Goal: Task Accomplishment & Management: Manage account settings

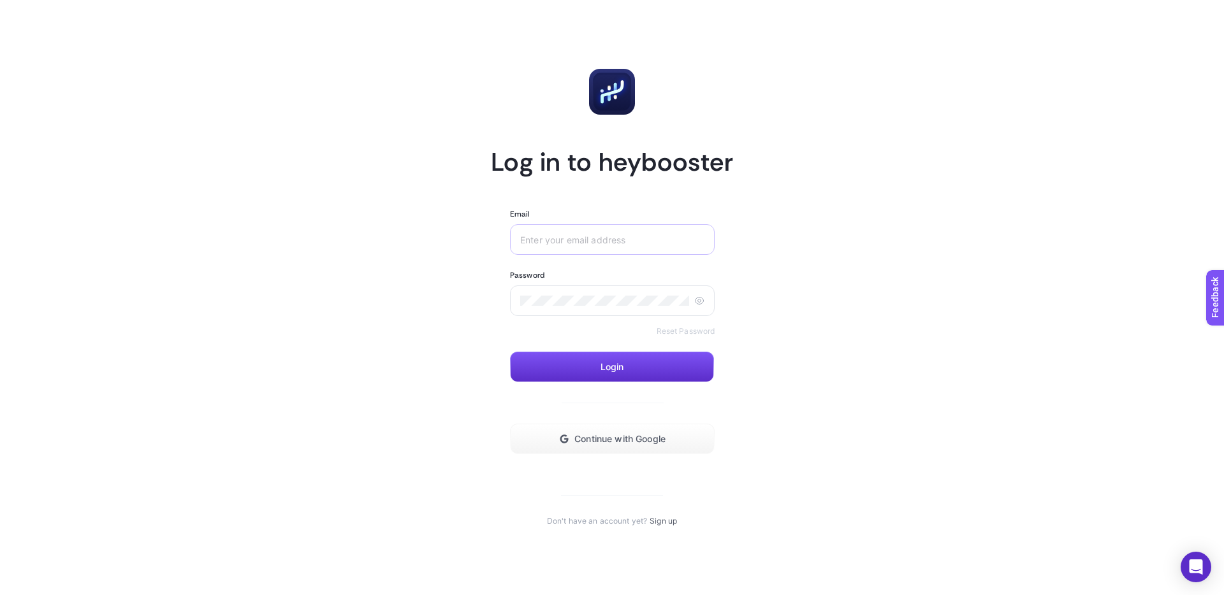
click at [611, 249] on div at bounding box center [612, 239] width 205 height 31
click at [609, 247] on div at bounding box center [612, 239] width 205 height 31
click at [597, 242] on input "Email" at bounding box center [612, 240] width 184 height 10
click at [618, 428] on button "Continue with Google" at bounding box center [612, 439] width 205 height 31
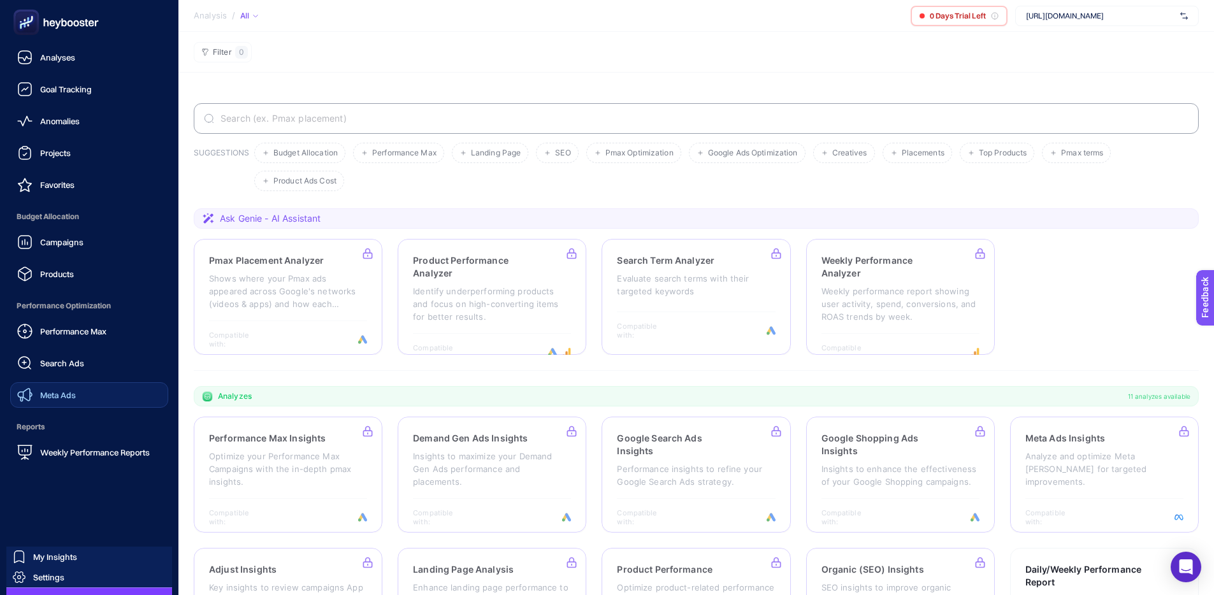
click at [81, 386] on link "Meta Ads" at bounding box center [89, 394] width 158 height 25
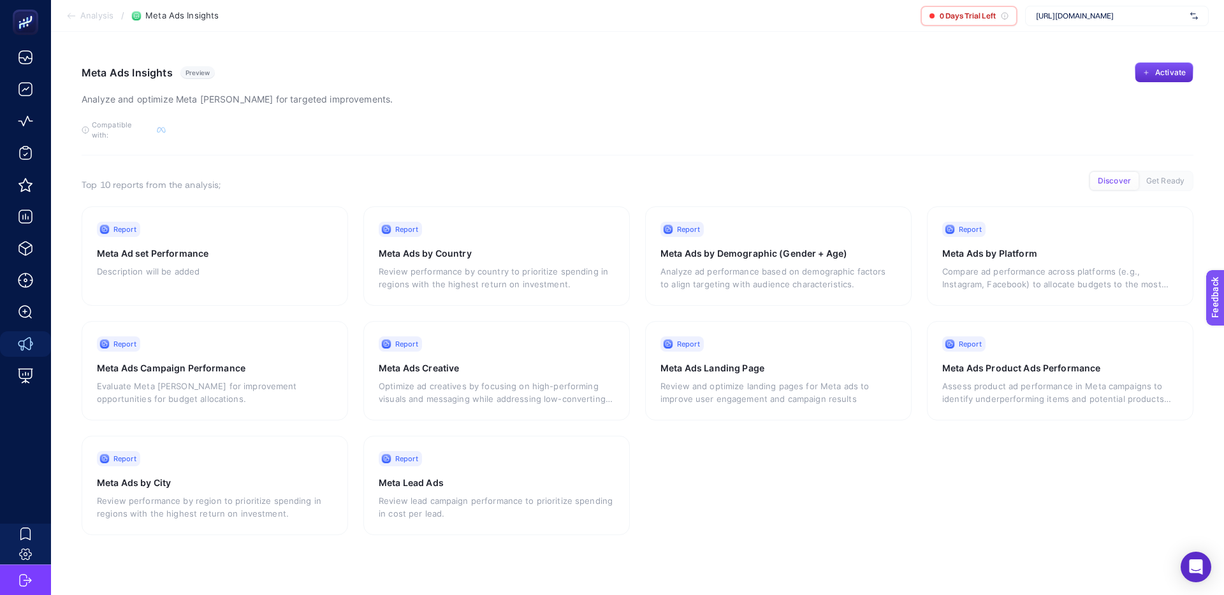
click at [1133, 6] on div "[URL][DOMAIN_NAME]" at bounding box center [1117, 16] width 184 height 20
click at [1130, 13] on input "text" at bounding box center [1110, 16] width 149 height 10
click at [979, 69] on div "Meta Ads Insights Preview Analyze and optimize Meta [PERSON_NAME] for targeted …" at bounding box center [638, 84] width 1112 height 45
click at [578, 65] on div "Meta Ads Insights Preview Analyze and optimize Meta [PERSON_NAME] for targeted …" at bounding box center [638, 84] width 1112 height 45
click at [989, 17] on span "0 Days Trial Left" at bounding box center [968, 16] width 56 height 10
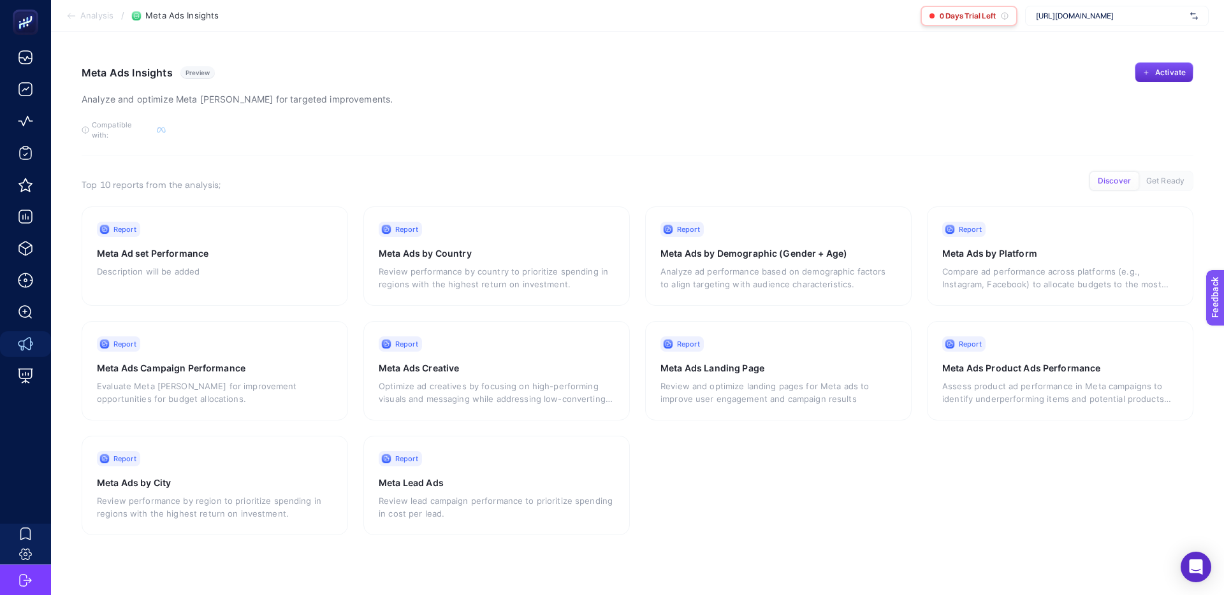
click at [1001, 17] on icon at bounding box center [1005, 16] width 8 height 8
click at [1003, 18] on icon at bounding box center [1005, 16] width 8 height 8
click at [1005, 17] on icon at bounding box center [1005, 17] width 0 height 2
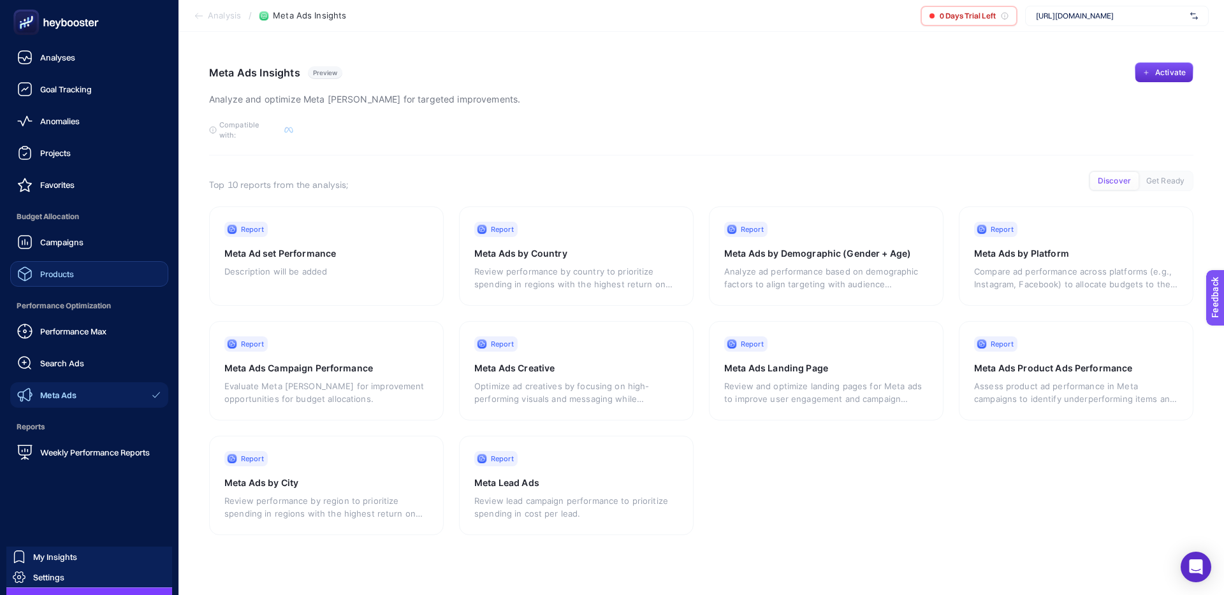
click at [71, 275] on span "Products" at bounding box center [57, 274] width 34 height 10
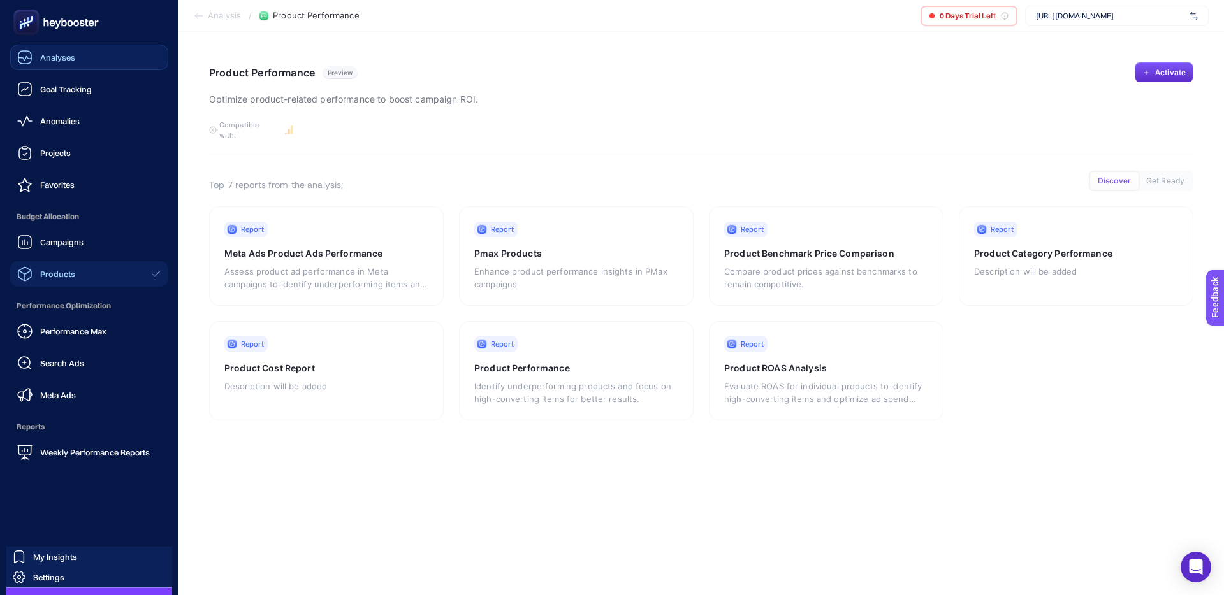
click at [84, 50] on link "Analyses" at bounding box center [89, 57] width 158 height 25
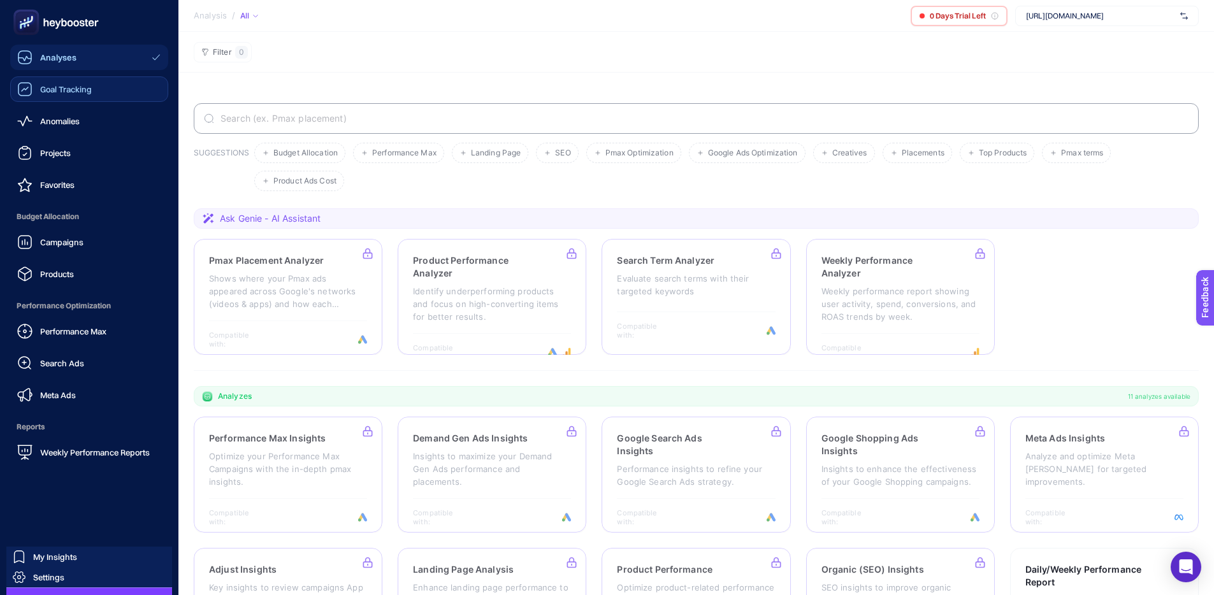
click at [26, 85] on icon at bounding box center [24, 89] width 15 height 15
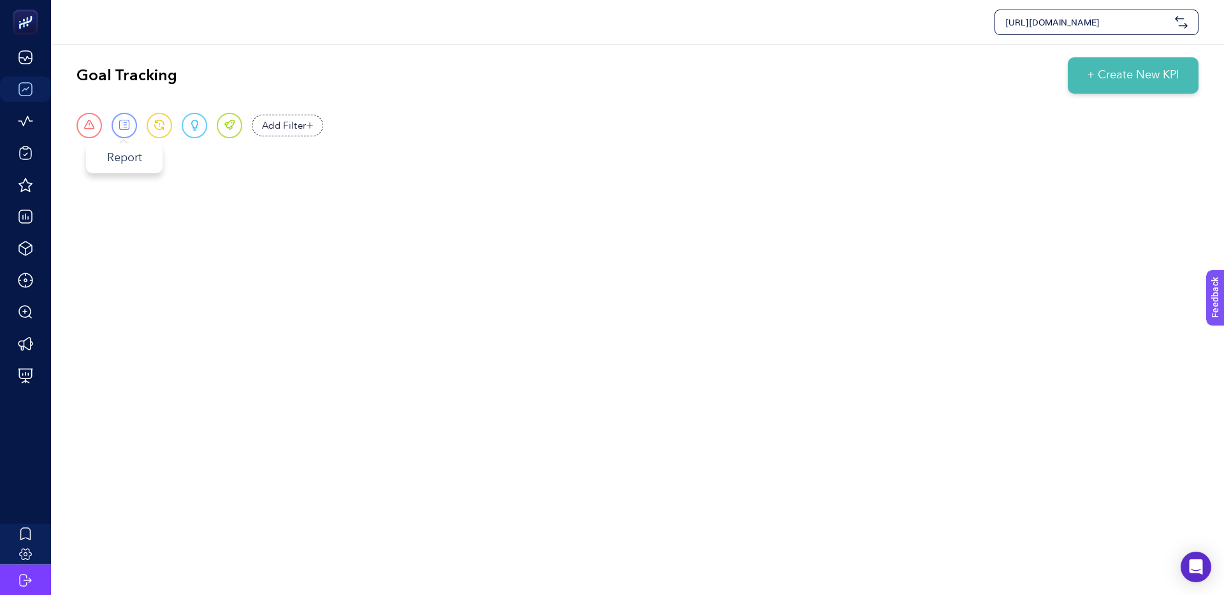
click at [128, 132] on div "Report" at bounding box center [124, 125] width 25 height 25
click at [156, 130] on span at bounding box center [159, 125] width 11 height 11
click at [117, 129] on div "Report" at bounding box center [124, 125] width 25 height 25
click at [96, 122] on div "Urgent" at bounding box center [88, 125] width 25 height 25
click at [159, 124] on span at bounding box center [159, 125] width 11 height 11
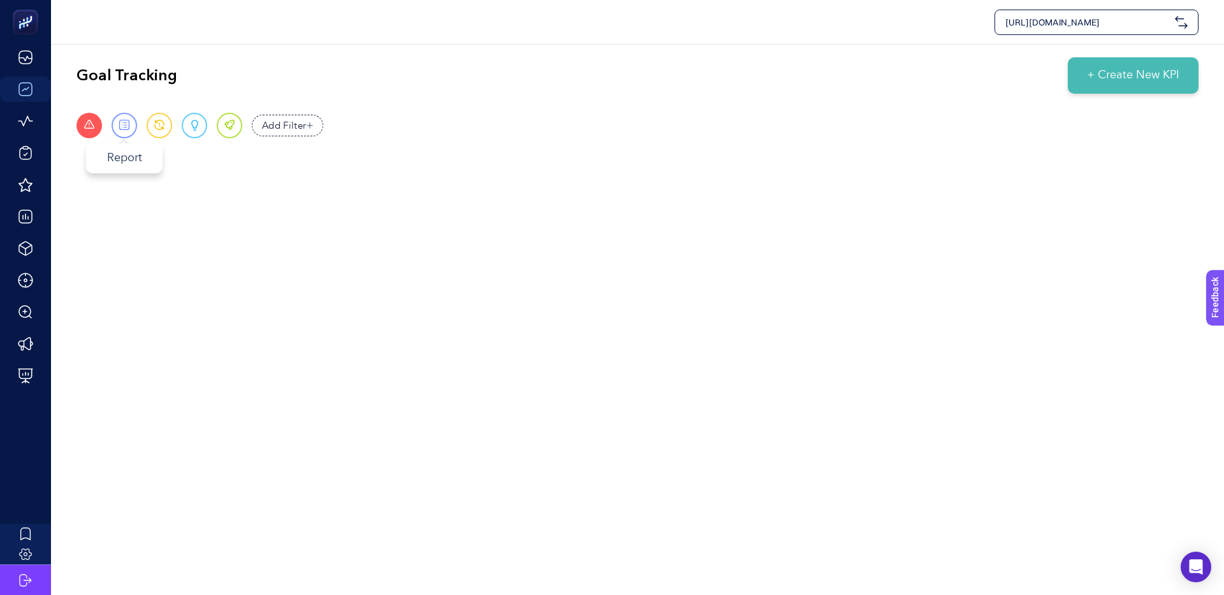
click at [124, 129] on span at bounding box center [124, 125] width 11 height 11
drag, startPoint x: 160, startPoint y: 125, endPoint x: 171, endPoint y: 123, distance: 11.0
click at [160, 125] on span at bounding box center [159, 125] width 11 height 11
click at [209, 124] on div "Urgent Report Warning Opportunity Perfect" at bounding box center [159, 125] width 166 height 25
click at [203, 123] on div "Opportunity" at bounding box center [194, 125] width 25 height 25
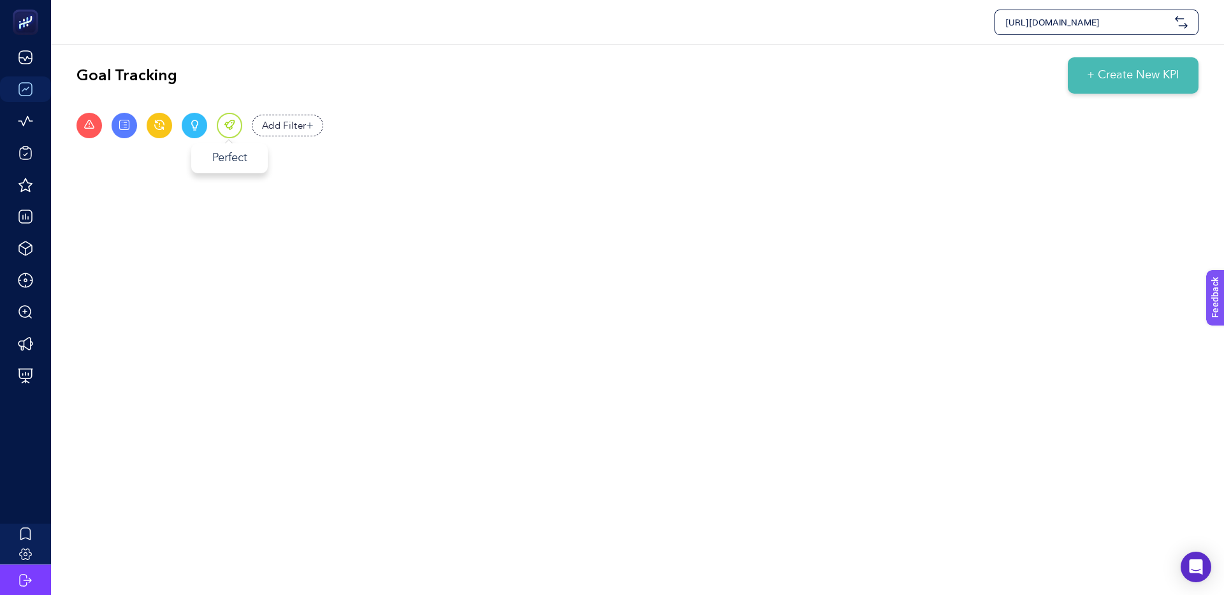
click at [240, 123] on div "Perfect" at bounding box center [229, 125] width 25 height 25
click at [1070, 80] on button "+ Create New KPI" at bounding box center [1133, 75] width 131 height 36
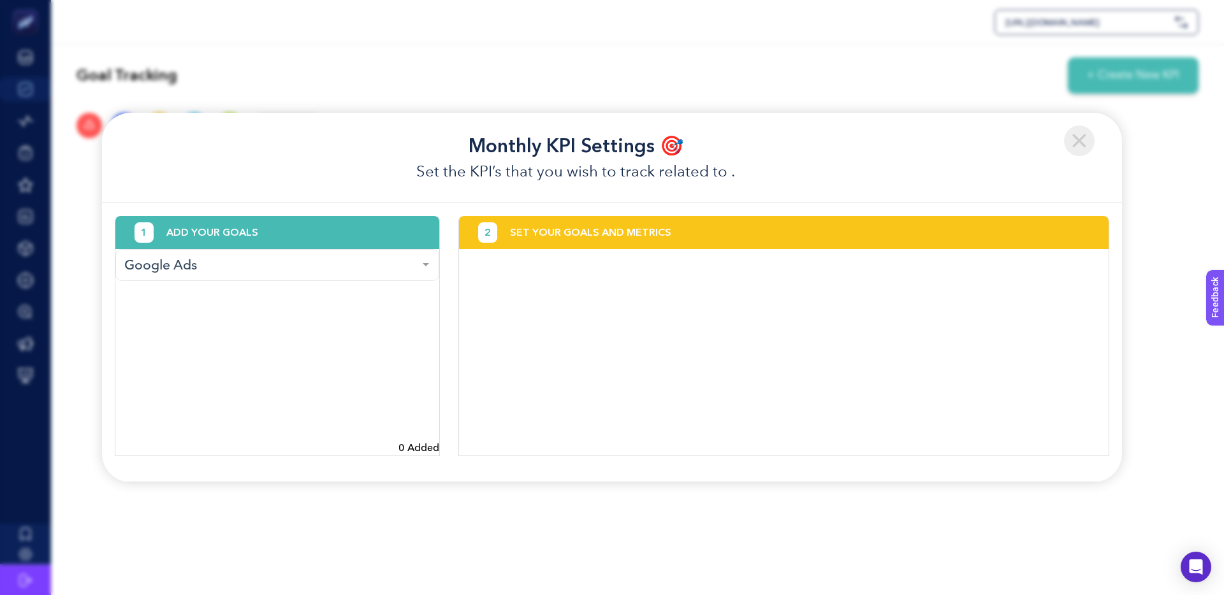
click at [414, 265] on div at bounding box center [425, 266] width 25 height 32
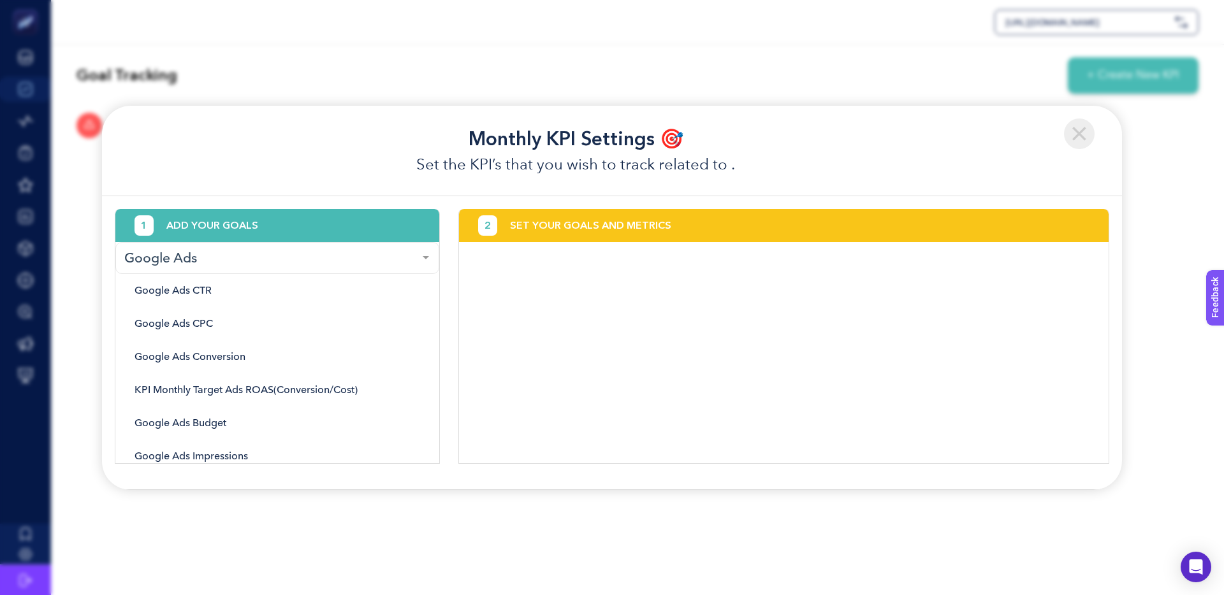
click at [414, 265] on div at bounding box center [425, 259] width 25 height 32
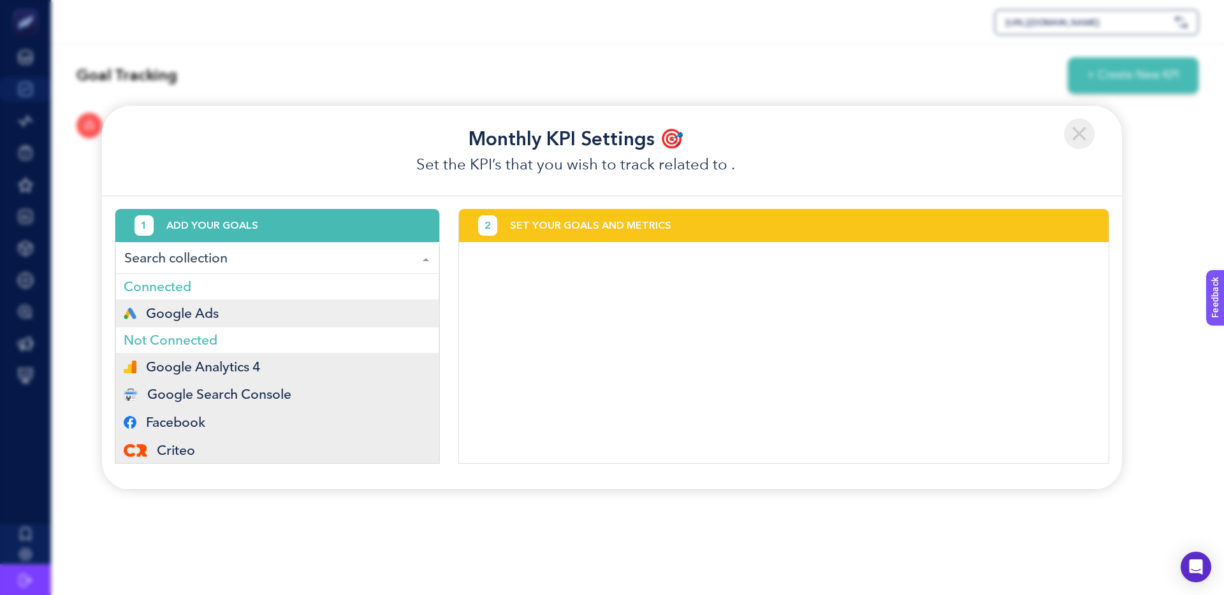
click at [414, 265] on div at bounding box center [425, 259] width 25 height 32
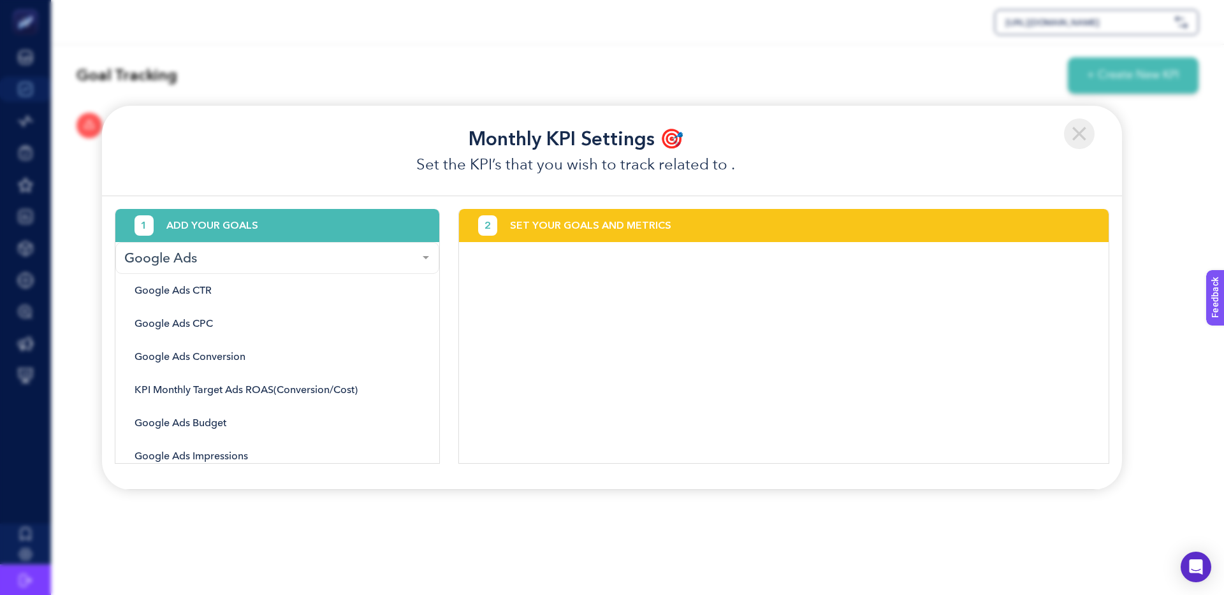
click at [1069, 143] on img at bounding box center [1079, 134] width 31 height 31
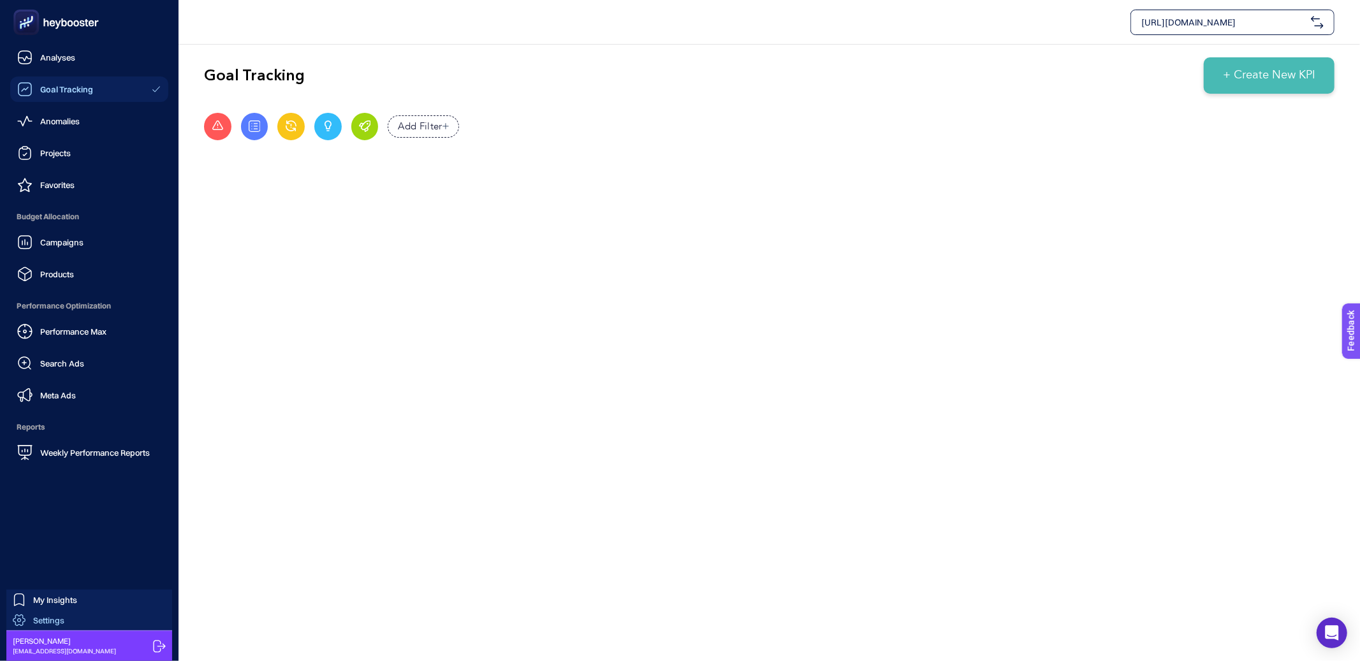
click at [41, 595] on span "Settings" at bounding box center [48, 620] width 31 height 10
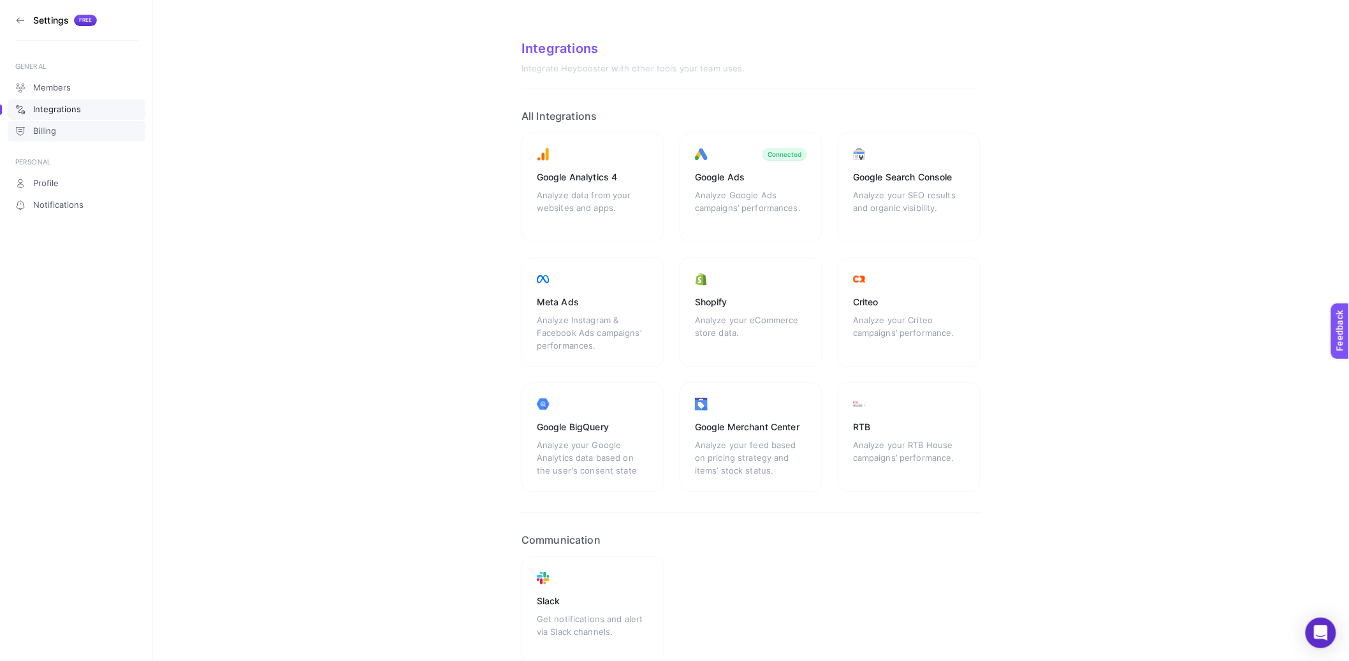
click at [76, 135] on link "Billing" at bounding box center [77, 131] width 138 height 20
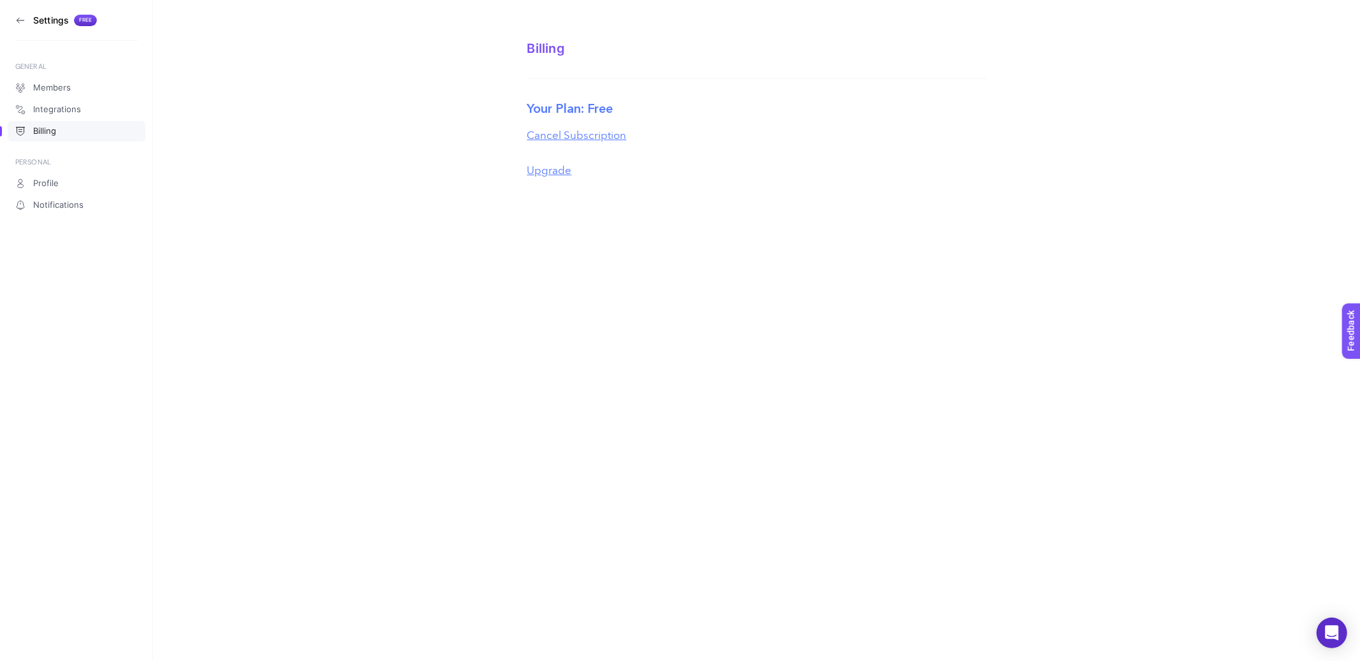
click at [537, 171] on button "Upgrade" at bounding box center [549, 171] width 45 height 17
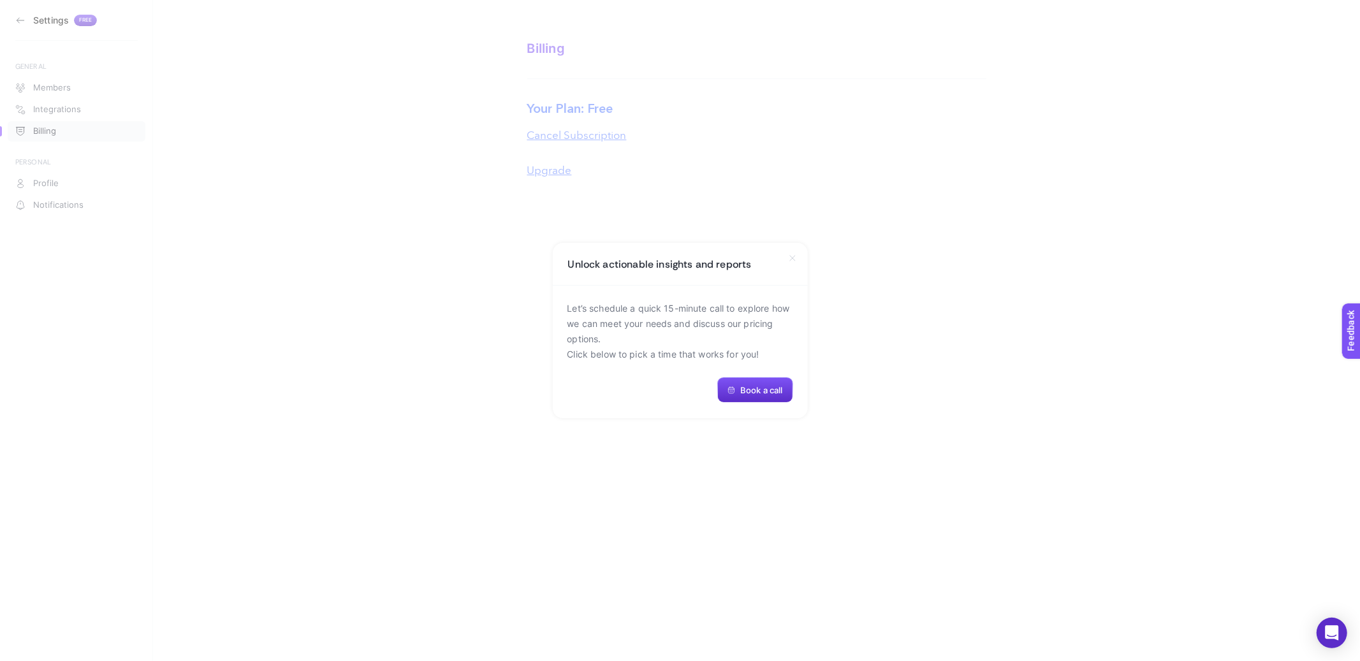
click at [790, 259] on icon at bounding box center [792, 258] width 10 height 10
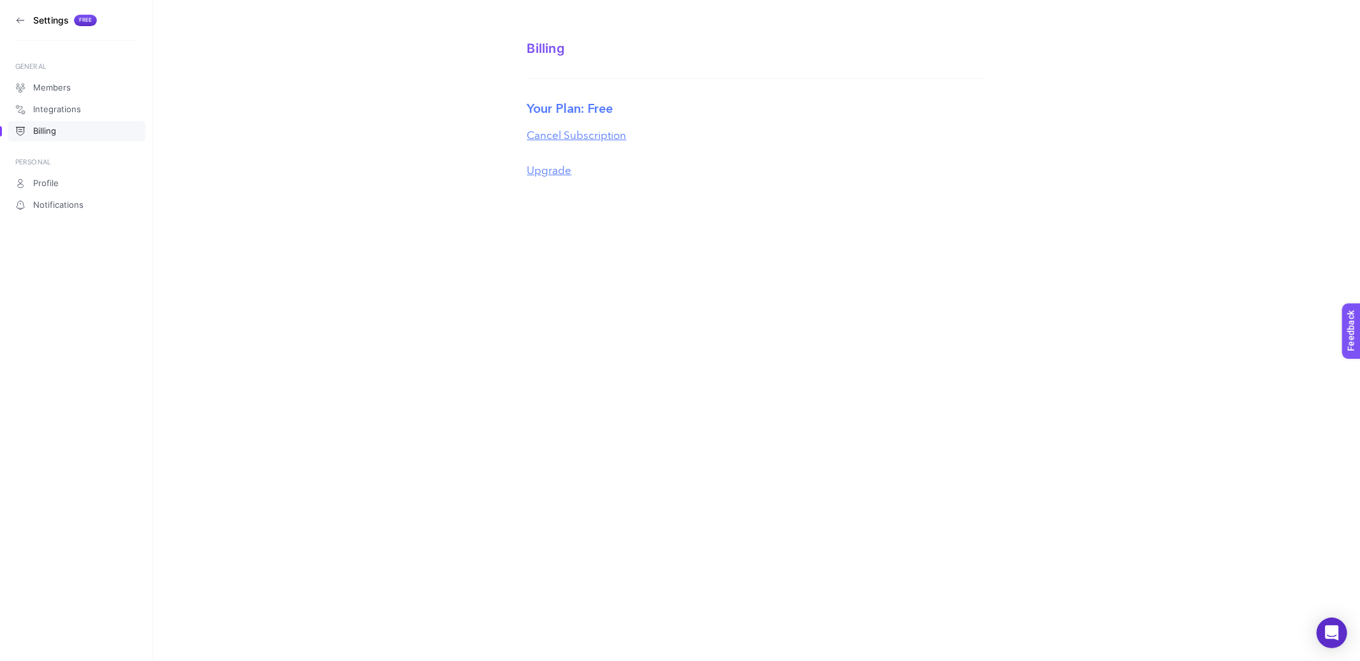
click at [551, 175] on button "Upgrade" at bounding box center [549, 171] width 45 height 17
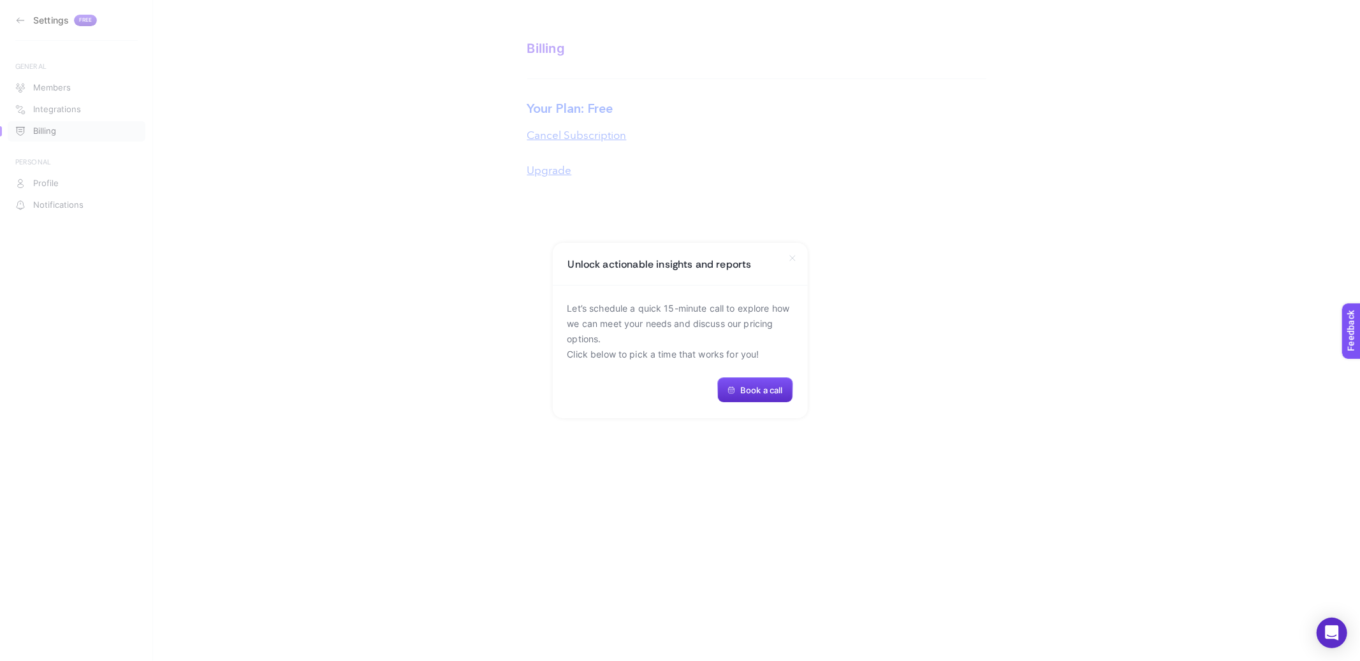
click at [797, 258] on icon at bounding box center [792, 258] width 10 height 10
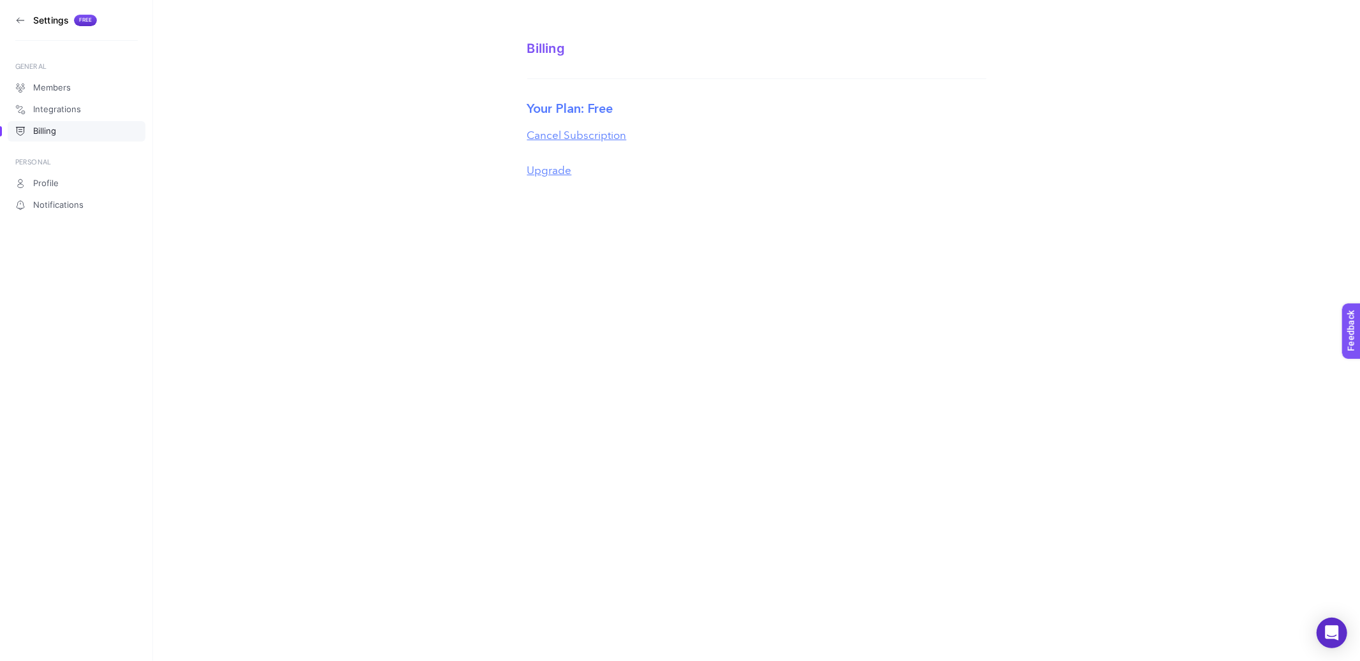
click at [592, 233] on div "Settings Free GENERAL Members Integrations Billing PERSONAL Profile Notificatio…" at bounding box center [680, 330] width 1360 height 661
click at [117, 117] on link "Integrations" at bounding box center [77, 109] width 138 height 20
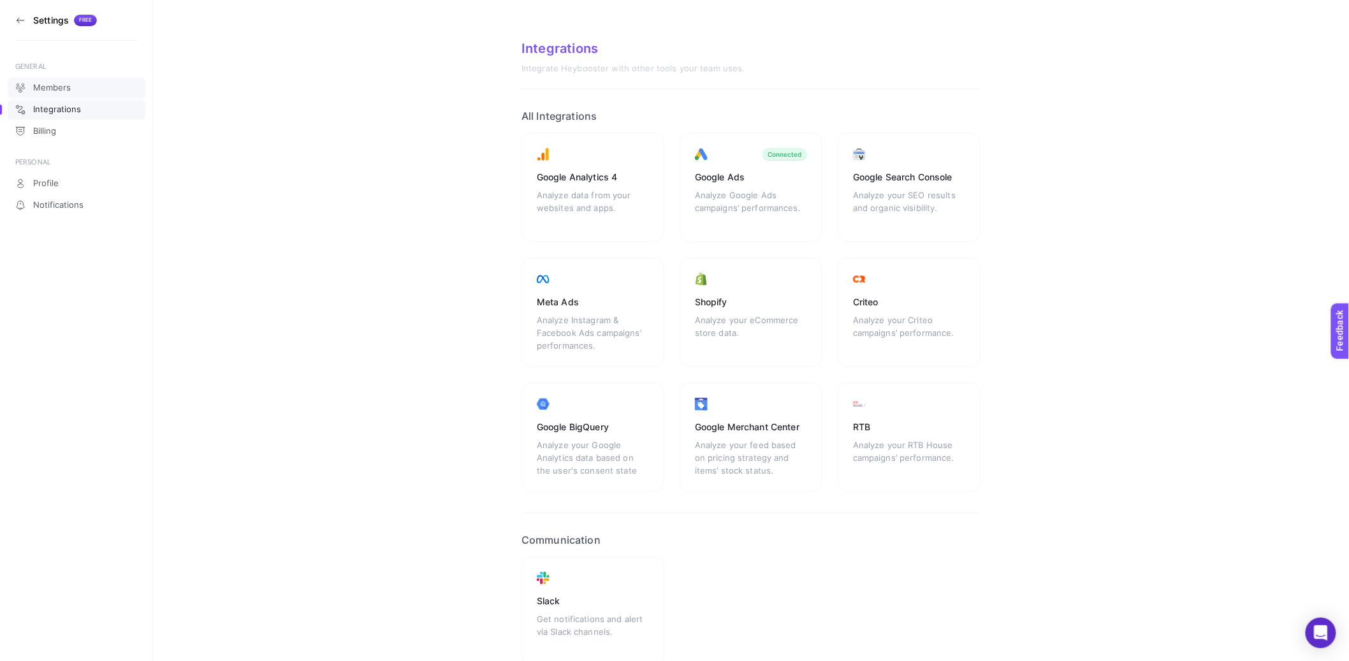
click at [91, 91] on link "Members" at bounding box center [77, 88] width 138 height 20
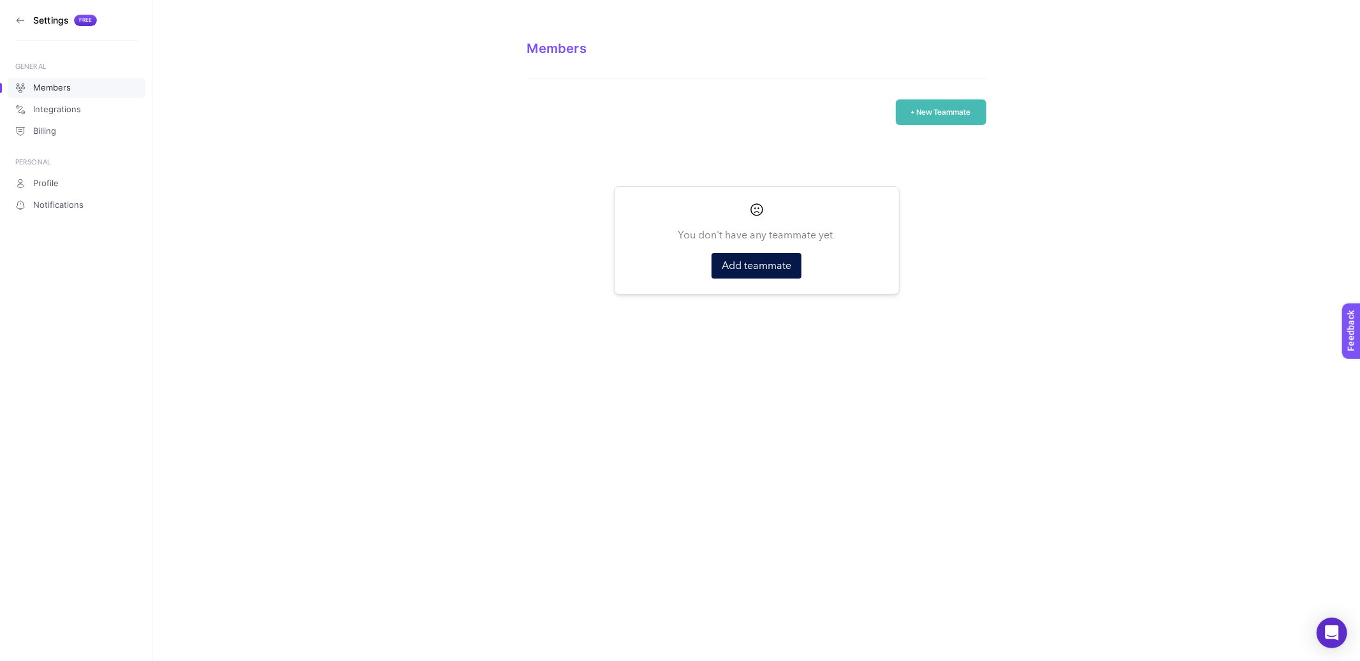
click at [20, 24] on icon at bounding box center [20, 20] width 10 height 10
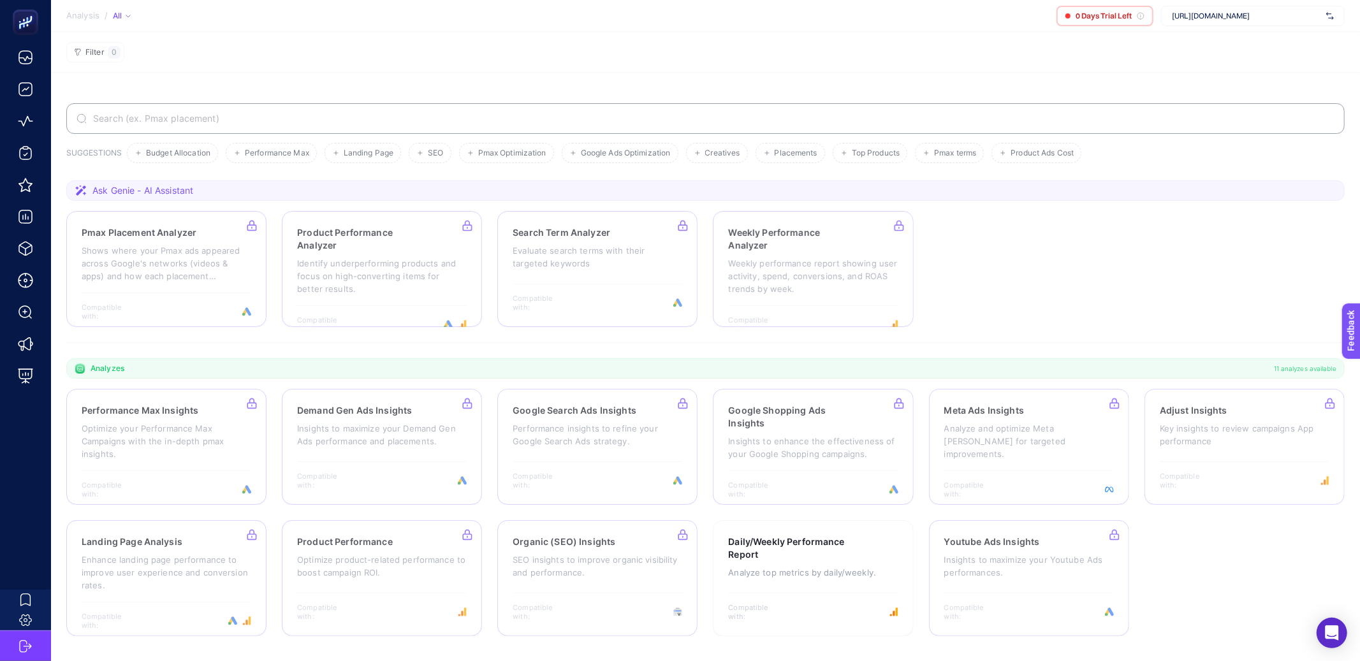
click at [1090, 261] on section "Pmax Placement Analyzer Shows where your Pmax ads appeared across Google's netw…" at bounding box center [705, 269] width 1278 height 116
click at [1183, 231] on section "Pmax Placement Analyzer Shows where your Pmax ads appeared across Google's netw…" at bounding box center [705, 269] width 1278 height 116
click at [439, 51] on section "Filter 0" at bounding box center [705, 52] width 1309 height 41
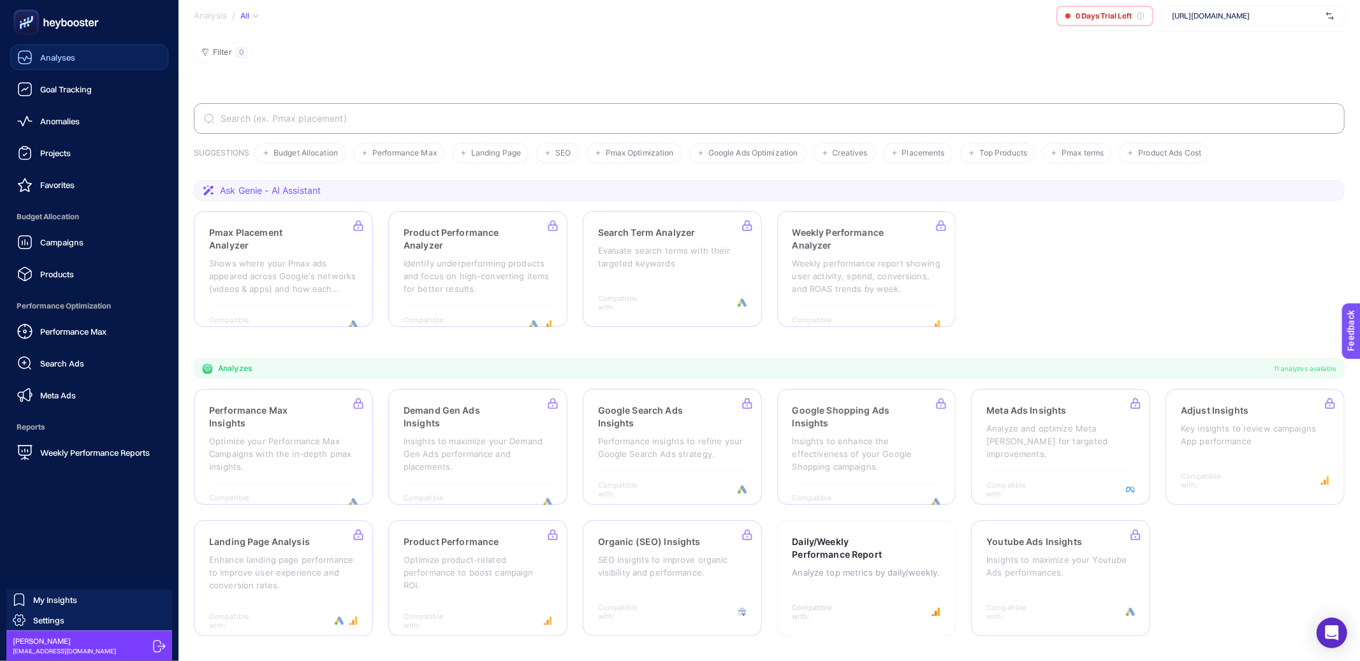
click at [80, 55] on link "Analyses" at bounding box center [89, 57] width 158 height 25
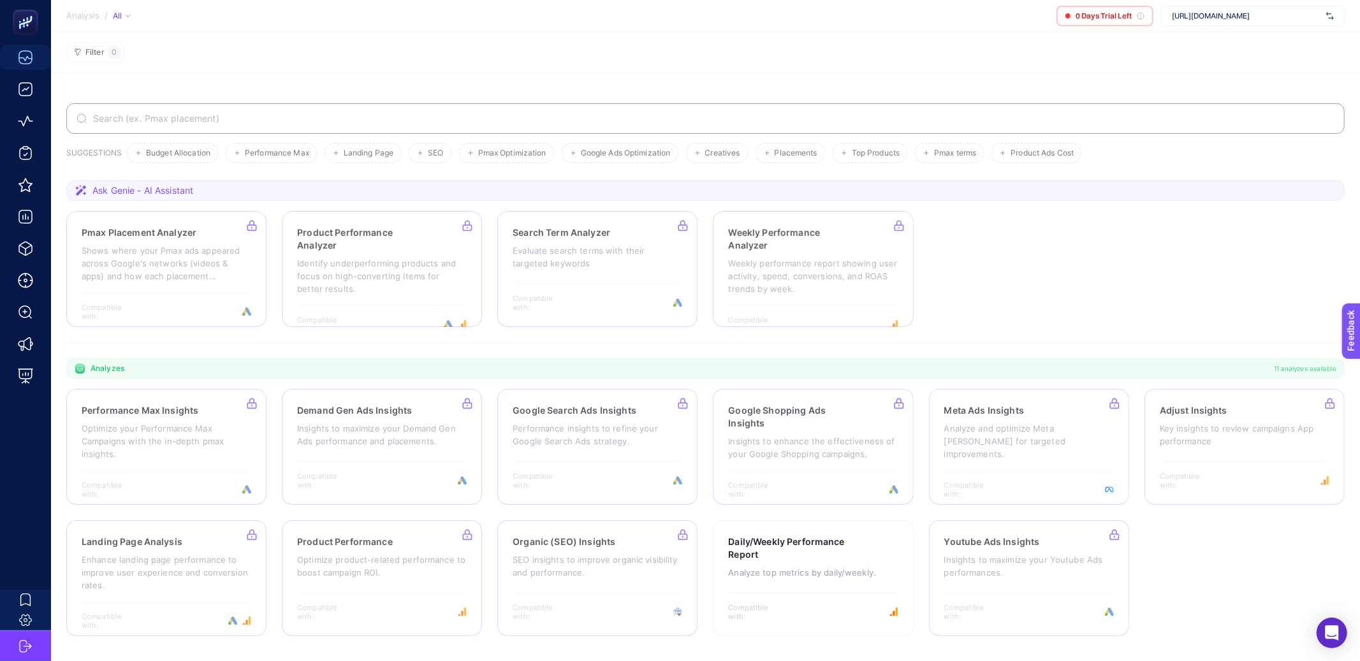
click at [1086, 242] on section "Pmax Placement Analyzer Shows where your Pmax ads appeared across Google's netw…" at bounding box center [705, 269] width 1278 height 116
click at [969, 296] on section "Pmax Placement Analyzer Shows where your Pmax ads appeared across Google's netw…" at bounding box center [705, 269] width 1278 height 116
click at [642, 17] on section "Analysis / All 0 Days Trial Left [URL][DOMAIN_NAME]" at bounding box center [705, 16] width 1309 height 32
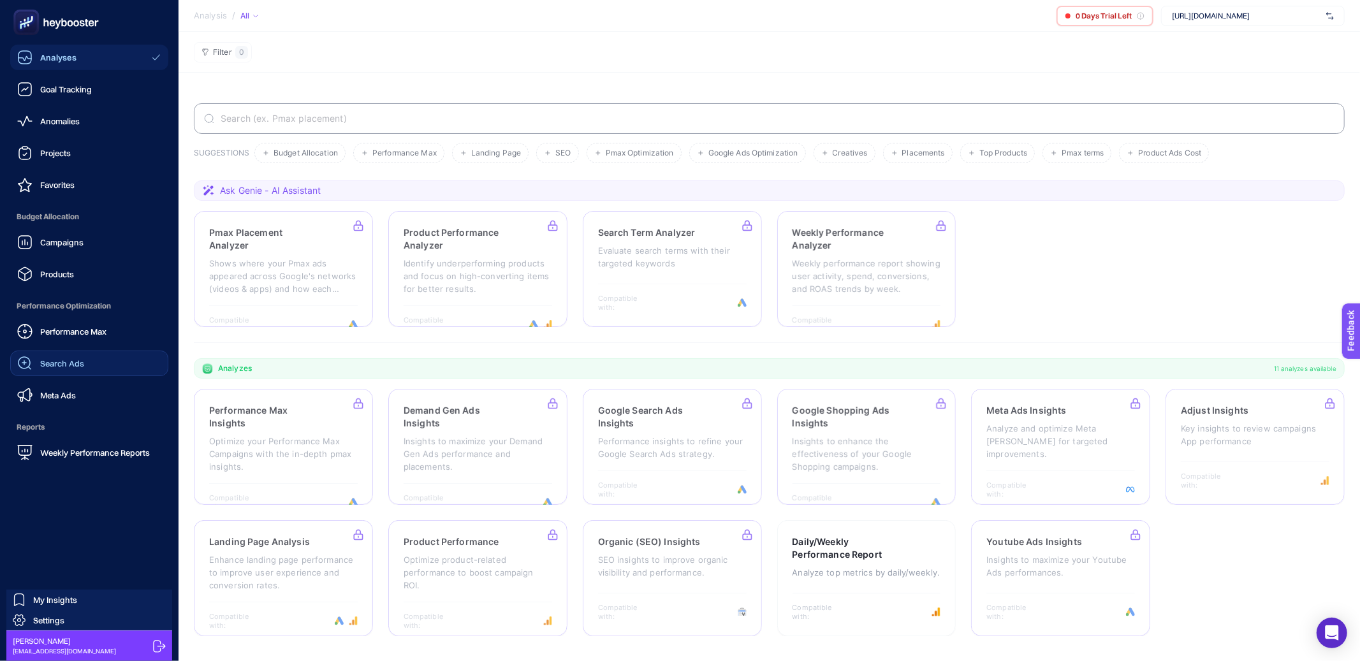
click at [62, 374] on link "Search Ads" at bounding box center [89, 363] width 158 height 25
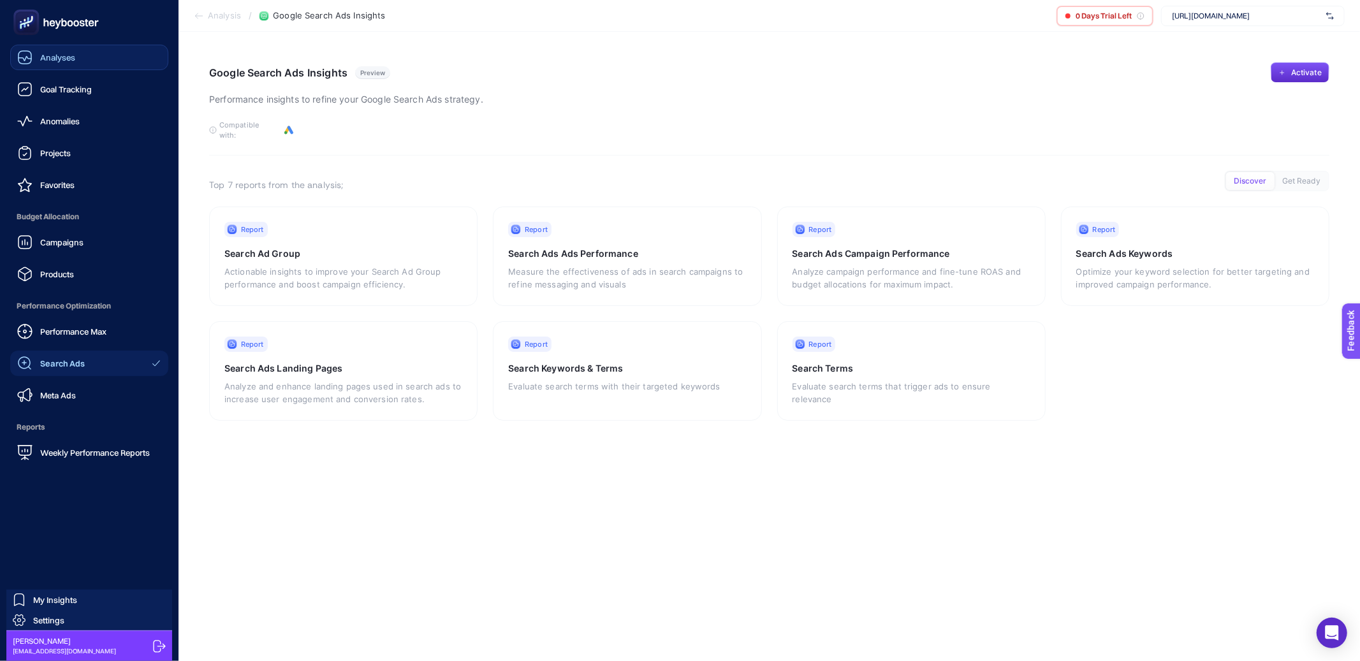
click at [78, 57] on link "Analyses" at bounding box center [89, 57] width 158 height 25
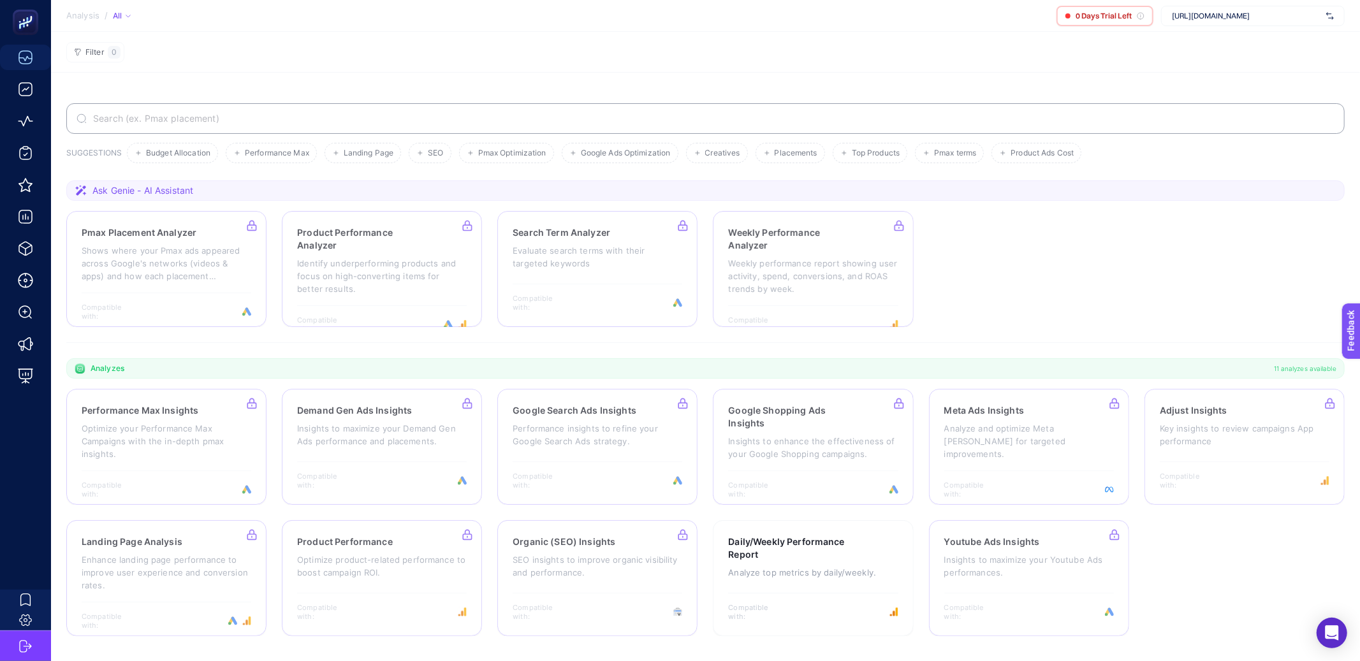
click at [986, 287] on section "Pmax Placement Analyzer Shows where your Pmax ads appeared across Google's netw…" at bounding box center [705, 269] width 1278 height 116
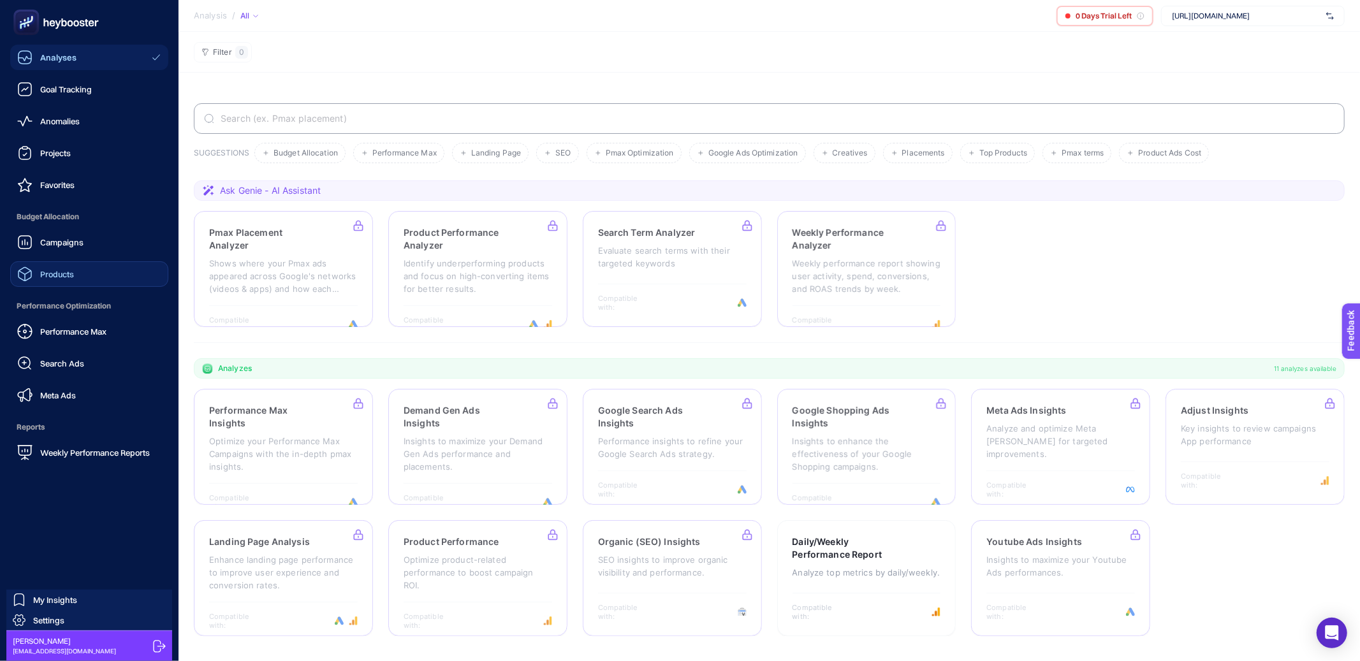
click at [62, 280] on div "Products" at bounding box center [45, 273] width 57 height 15
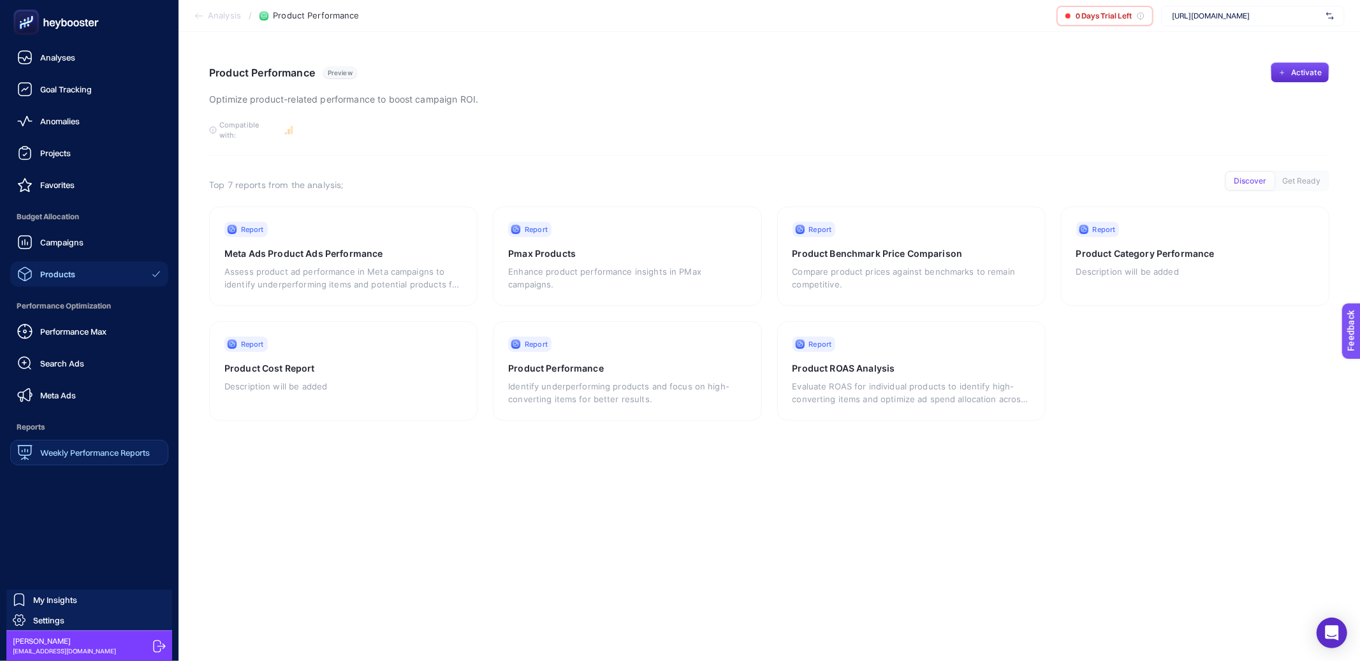
click at [88, 443] on link "Weekly Performance Reports" at bounding box center [89, 452] width 158 height 25
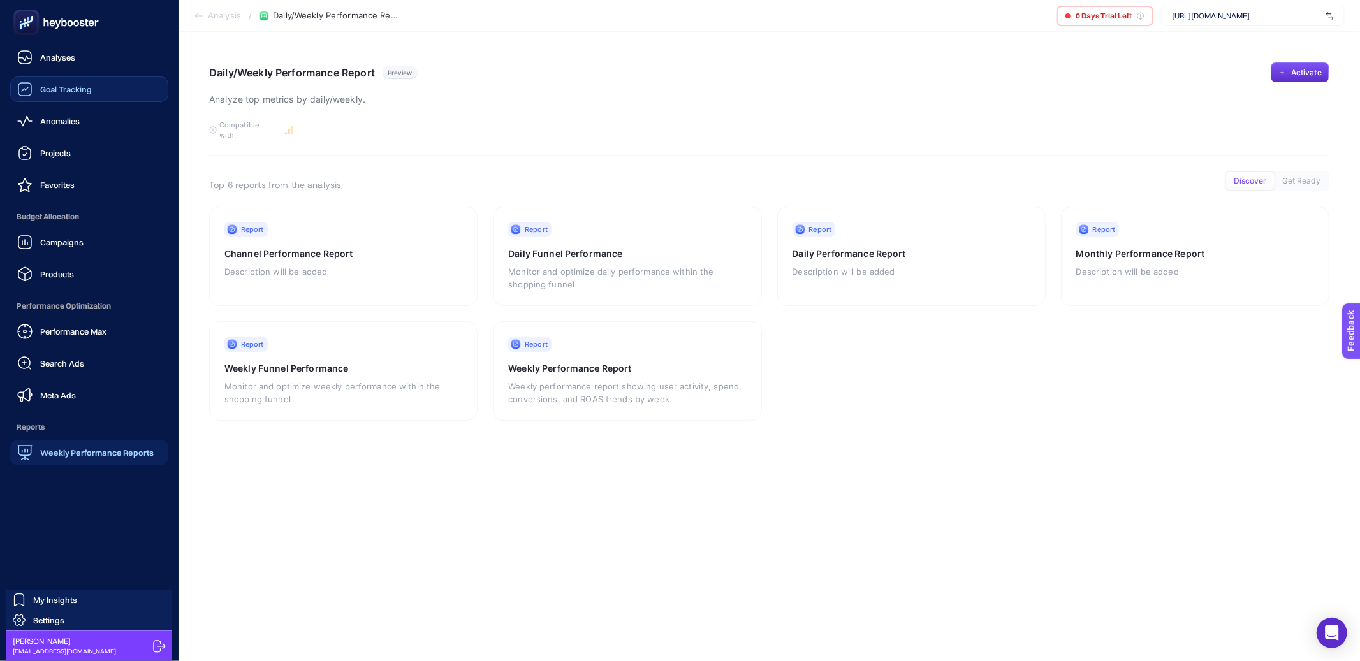
click at [90, 88] on span "Goal Tracking" at bounding box center [66, 89] width 52 height 10
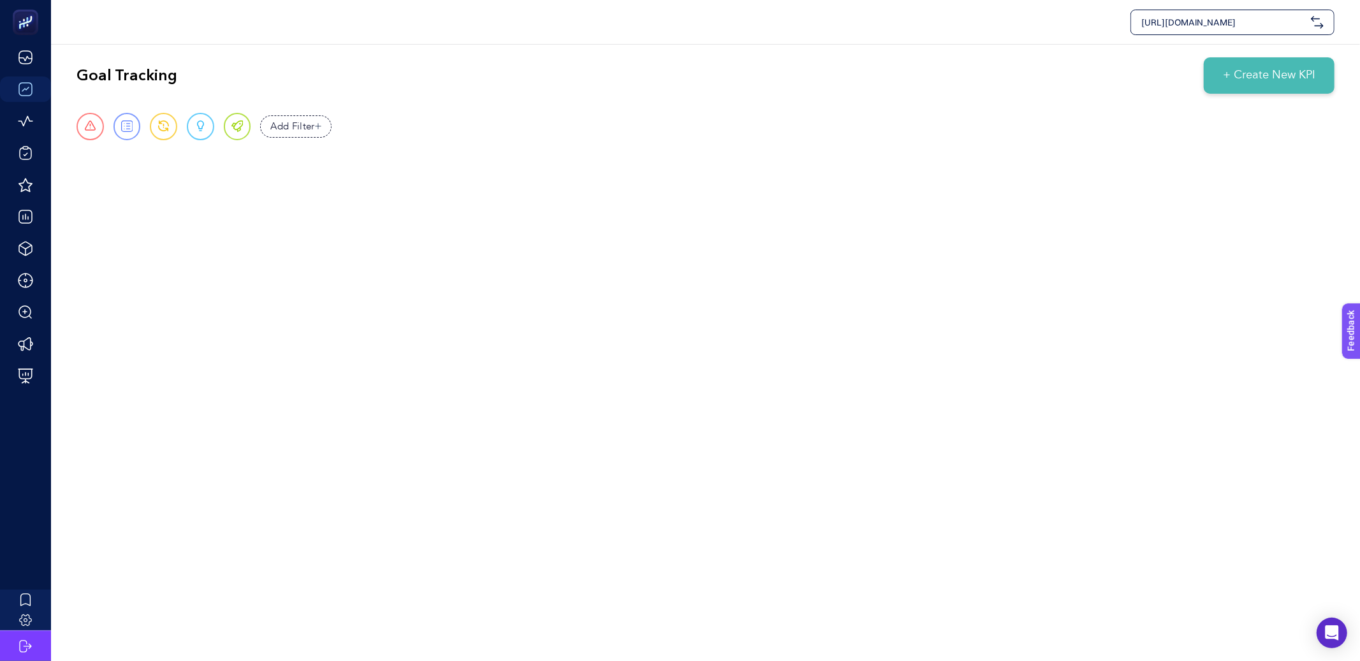
click at [1223, 80] on span "+ Create New KPI" at bounding box center [1269, 75] width 92 height 17
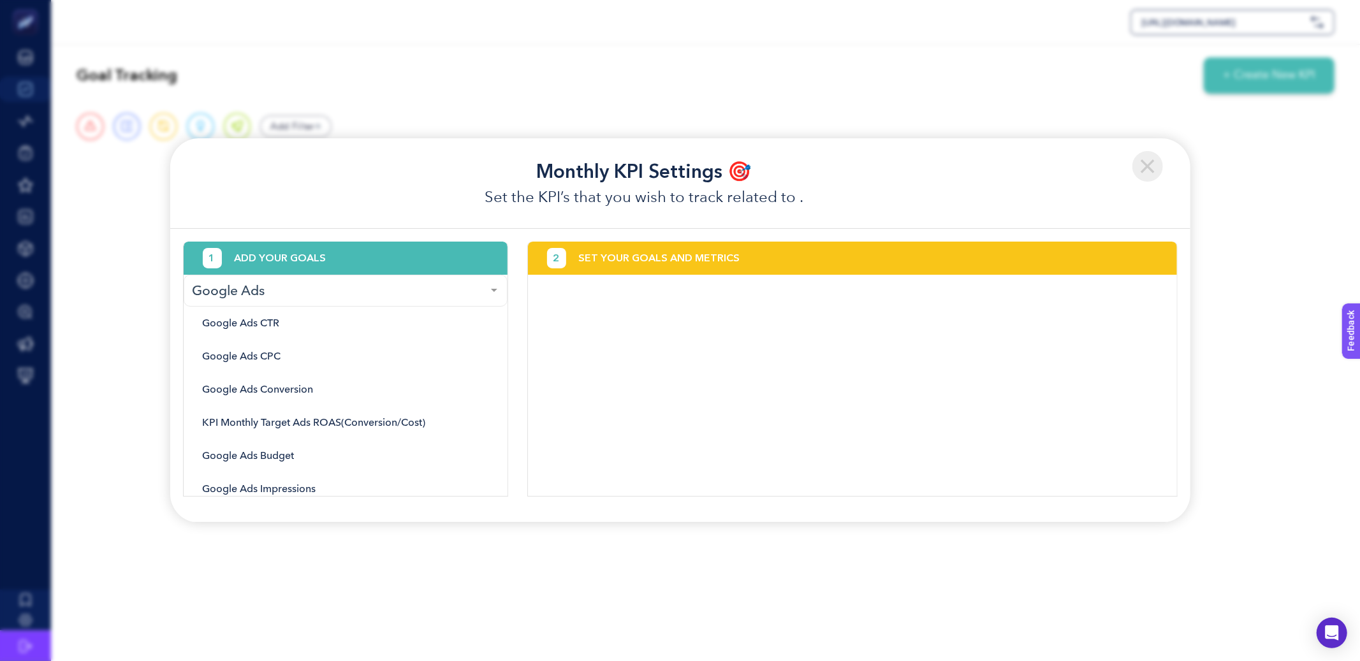
click at [1138, 171] on img at bounding box center [1147, 166] width 31 height 31
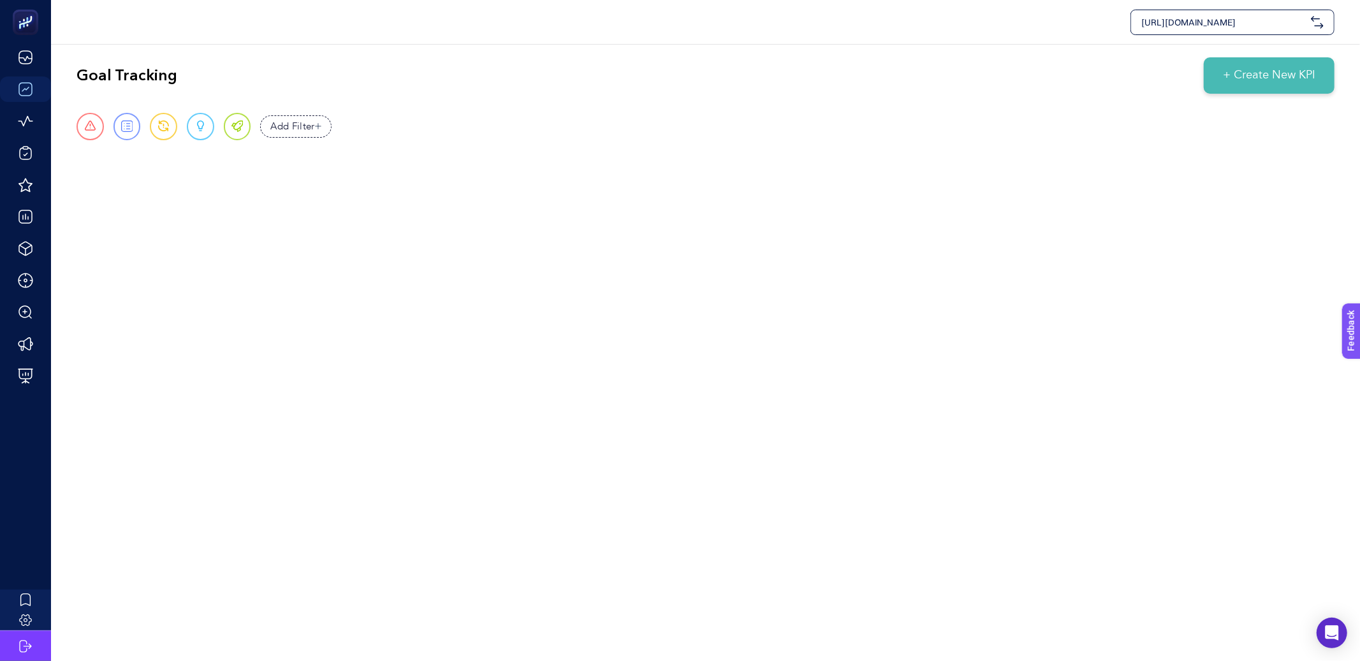
click at [1211, 36] on div "[URL][DOMAIN_NAME]" at bounding box center [705, 22] width 1309 height 44
click at [1205, 22] on span "[URL][DOMAIN_NAME]" at bounding box center [1223, 22] width 164 height 13
click at [1223, 71] on button "+ Add New Client" at bounding box center [1232, 78] width 71 height 15
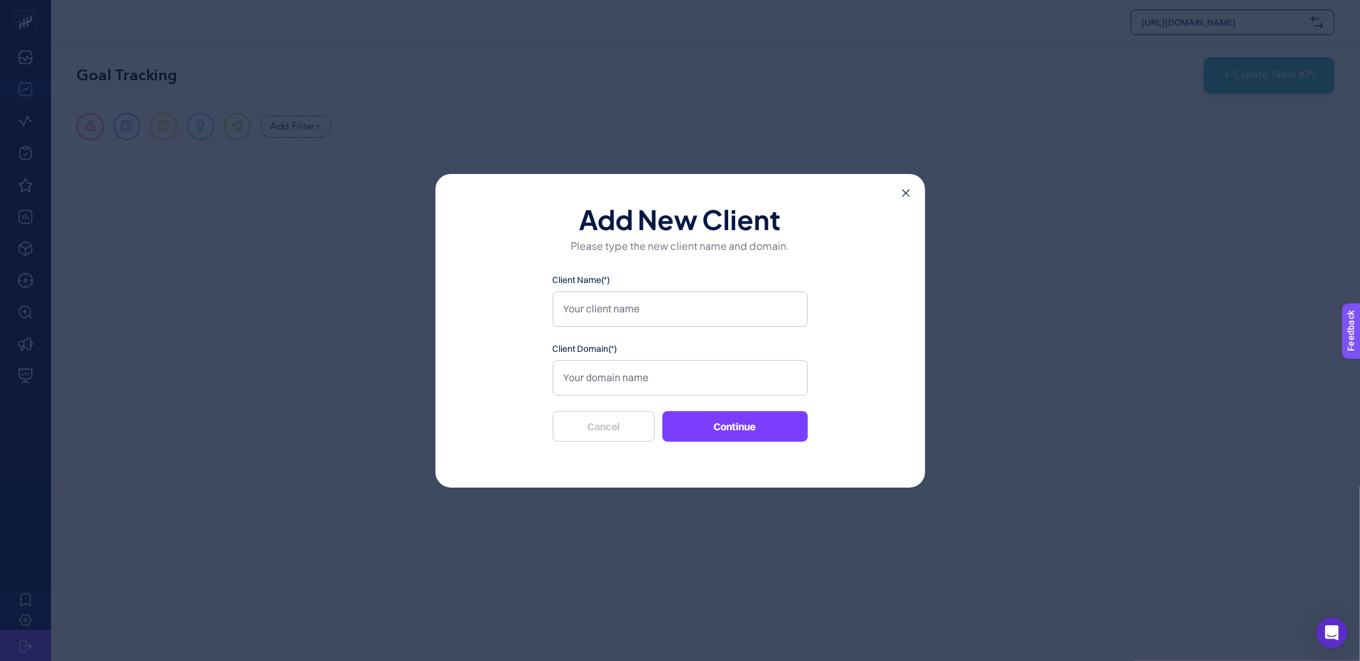
click at [913, 192] on div "Add New Client Please type the new client name and domain. Client Name(*) Clien…" at bounding box center [680, 331] width 490 height 314
click at [902, 193] on icon at bounding box center [906, 193] width 8 height 8
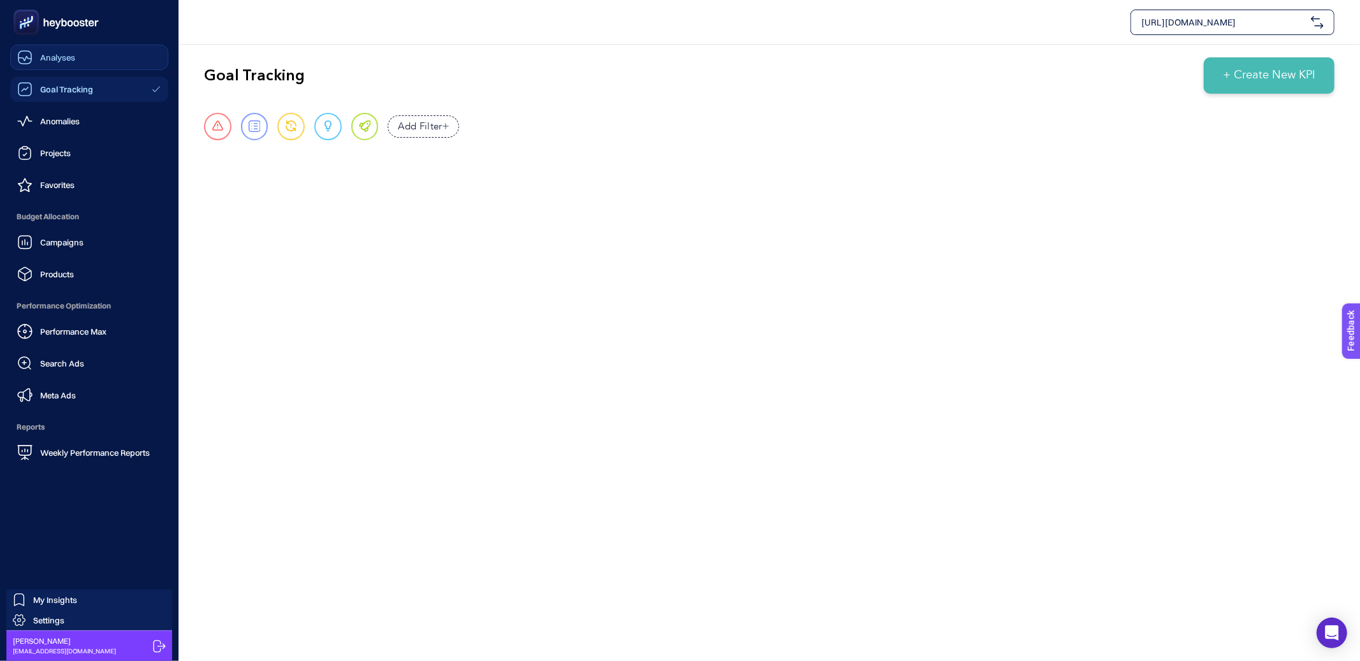
click at [38, 58] on div "Analyses" at bounding box center [46, 57] width 58 height 15
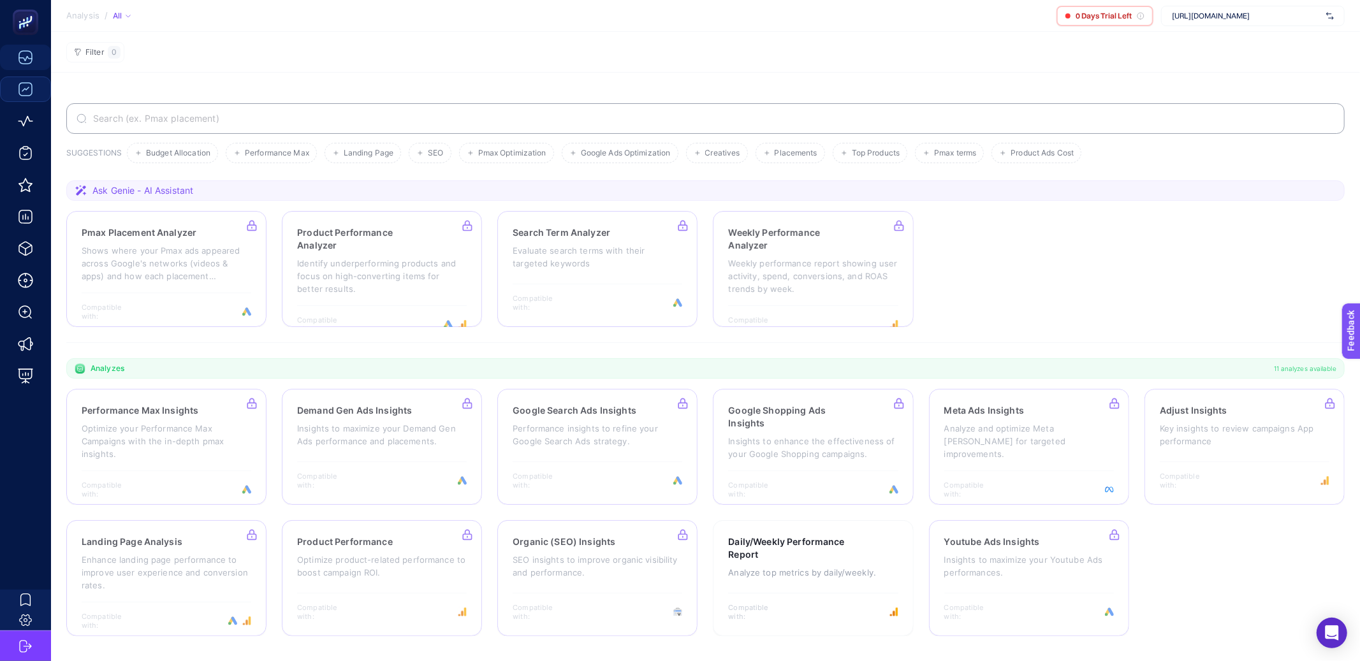
click at [1219, 23] on div "[URL][DOMAIN_NAME]" at bounding box center [1253, 16] width 184 height 20
click at [1219, 20] on input "text" at bounding box center [1246, 16] width 149 height 10
click at [1117, 280] on section "Pmax Placement Analyzer Shows where your Pmax ads appeared across Google's netw…" at bounding box center [705, 269] width 1278 height 116
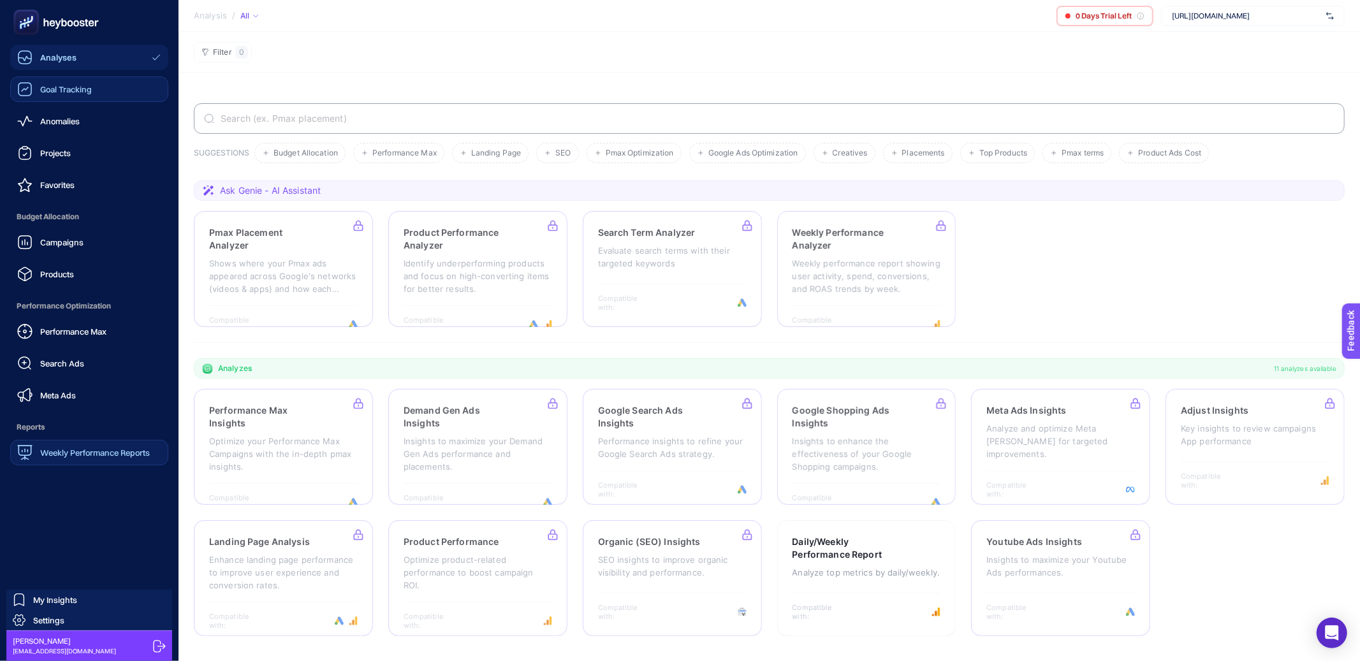
click at [97, 453] on span "Weekly Performance Reports" at bounding box center [95, 453] width 110 height 10
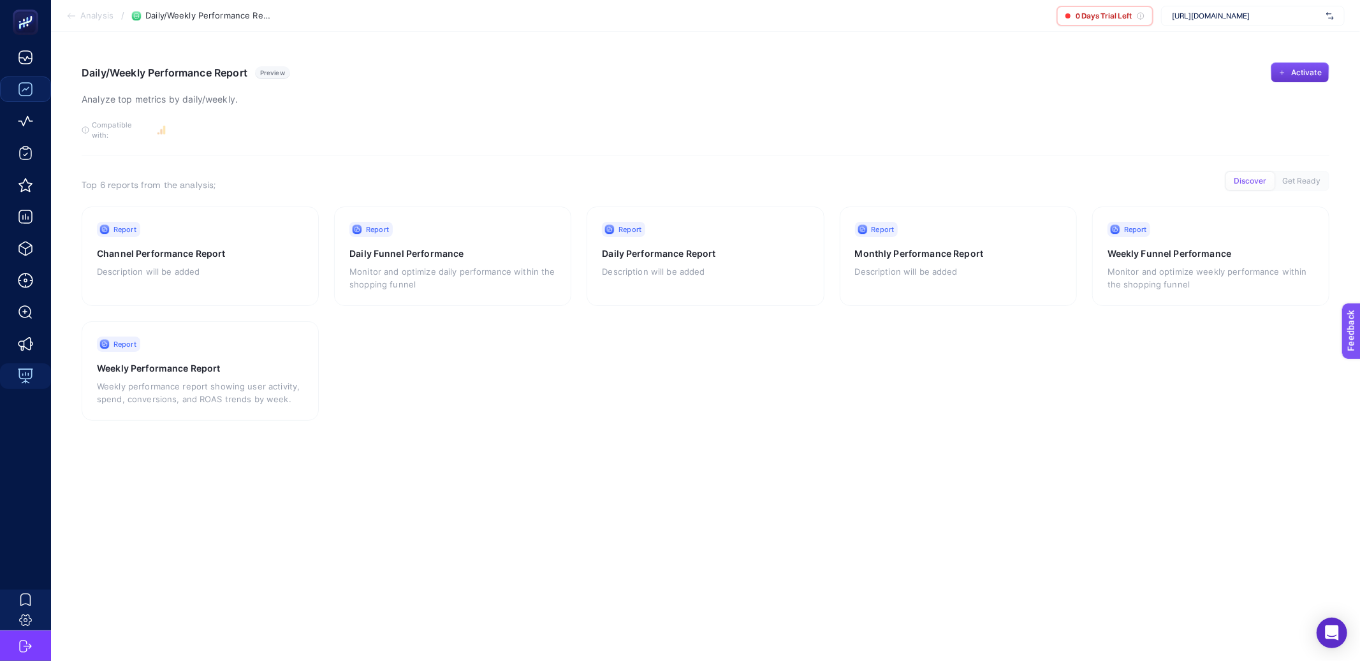
click at [1223, 77] on button "Activate" at bounding box center [1299, 72] width 59 height 20
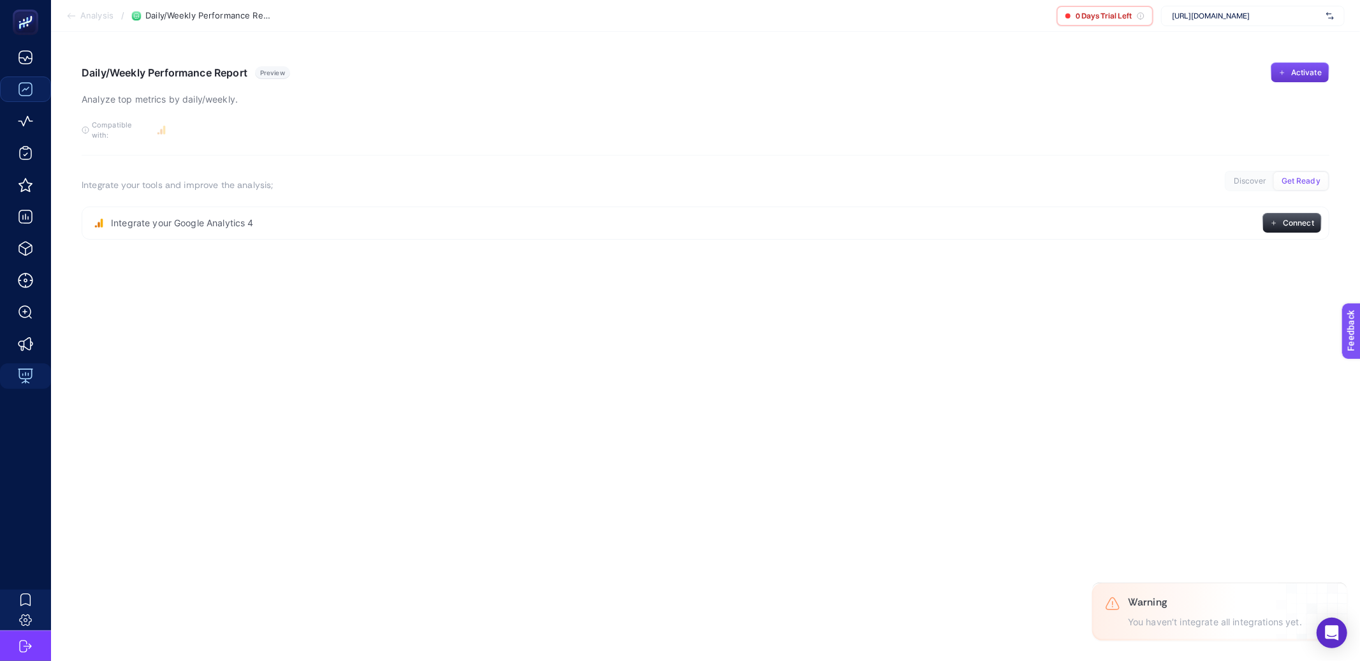
click at [1223, 69] on span "Activate" at bounding box center [1306, 73] width 31 height 10
click at [72, 17] on icon at bounding box center [71, 16] width 10 height 10
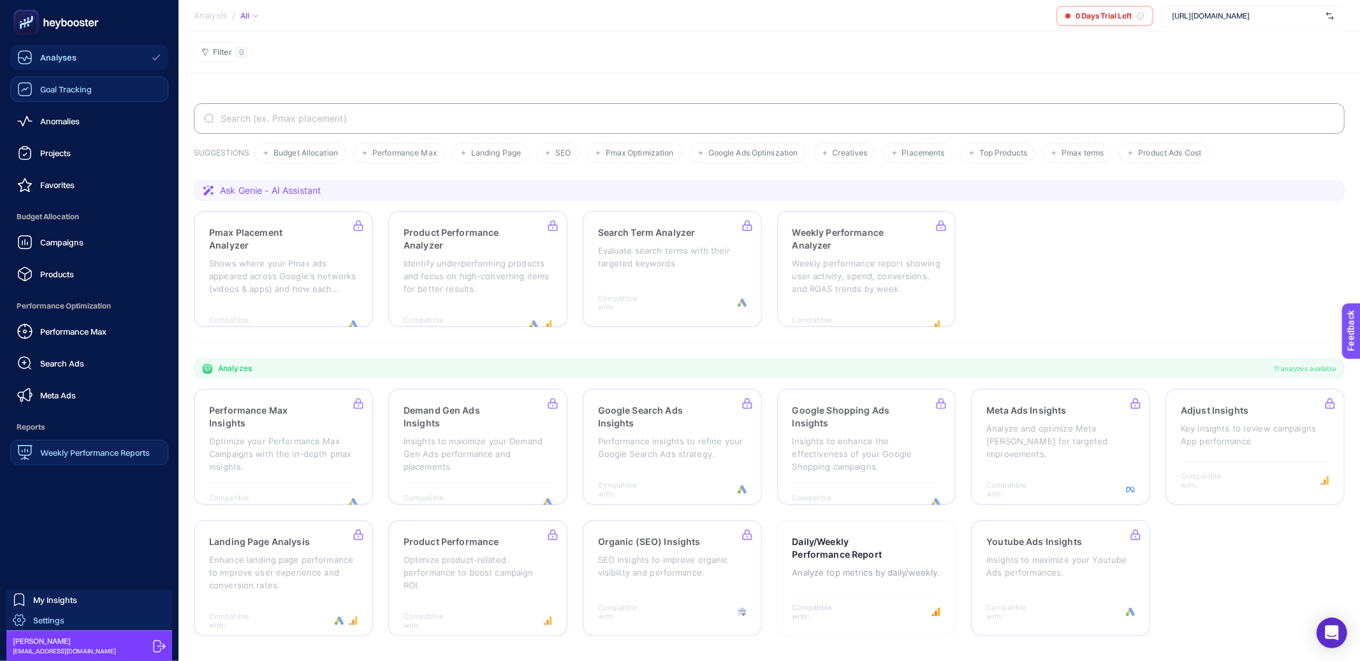
click at [54, 595] on link "Settings" at bounding box center [89, 620] width 166 height 20
